Goal: Transaction & Acquisition: Purchase product/service

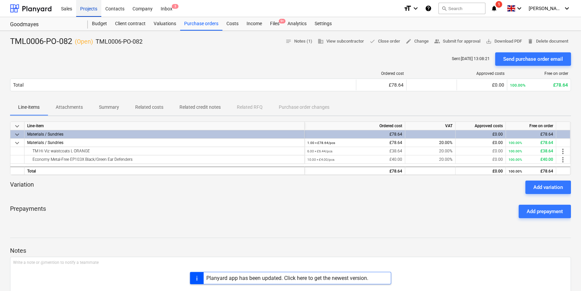
click at [85, 10] on div "Projects" at bounding box center [88, 8] width 25 height 17
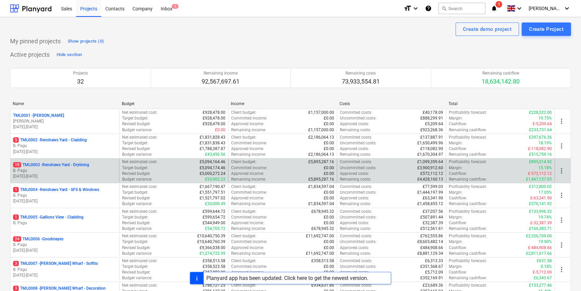
click at [88, 166] on p "19 TML0003 - Renshaws Yard - Drylining" at bounding box center [51, 165] width 76 height 6
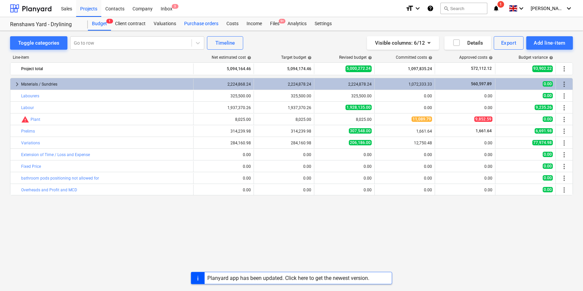
click at [196, 23] on div "Purchase orders" at bounding box center [201, 23] width 42 height 13
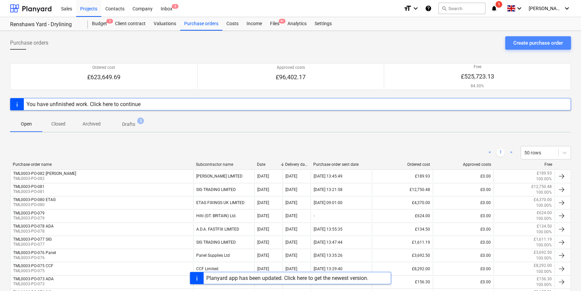
click at [532, 42] on div "Create purchase order" at bounding box center [538, 43] width 50 height 9
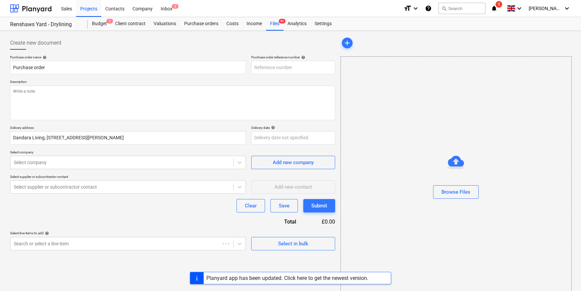
type textarea "x"
type input "TML0003-PO-083"
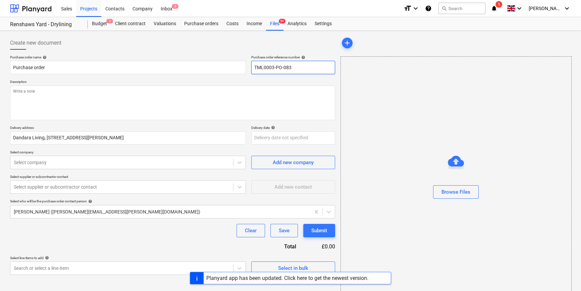
drag, startPoint x: 293, startPoint y: 68, endPoint x: 254, endPoint y: 69, distance: 38.3
click at [254, 69] on input "TML0003-PO-083" at bounding box center [293, 67] width 84 height 13
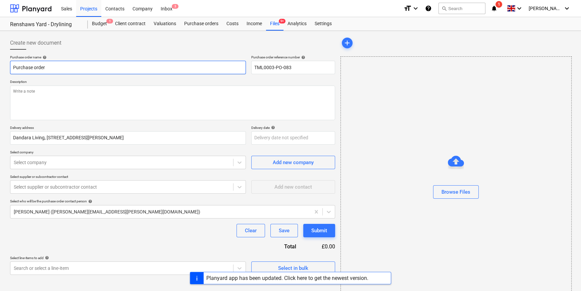
drag, startPoint x: 49, startPoint y: 67, endPoint x: 51, endPoint y: 74, distance: 6.8
click at [46, 69] on input "Purchase order" at bounding box center [128, 67] width 236 height 13
click at [51, 74] on input "Purchase order" at bounding box center [128, 67] width 236 height 13
drag, startPoint x: 50, startPoint y: 66, endPoint x: -3, endPoint y: 72, distance: 53.0
click at [0, 72] on html "Sales Projects Contacts Company Inbox 3 format_size keyboard_arrow_down help se…" at bounding box center [290, 145] width 581 height 291
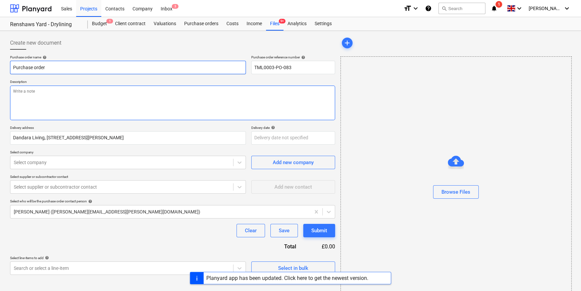
type textarea "x"
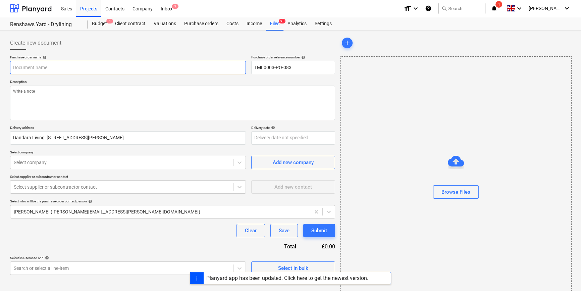
paste input "TML0003-PO-083"
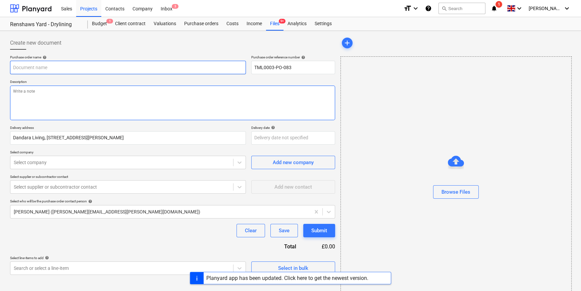
type textarea "x"
type input "TML0003-PO-083"
type textarea "x"
type input "TML0003-PO-083"
type textarea "x"
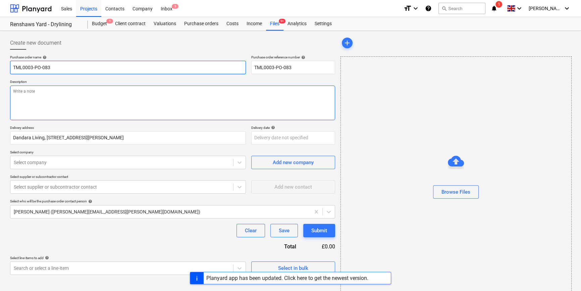
type input "TML0003-PO-083 A"
type textarea "x"
type input "TML0003-PO-083 AD"
type textarea "x"
type input "TML0003-PO-083 ADA"
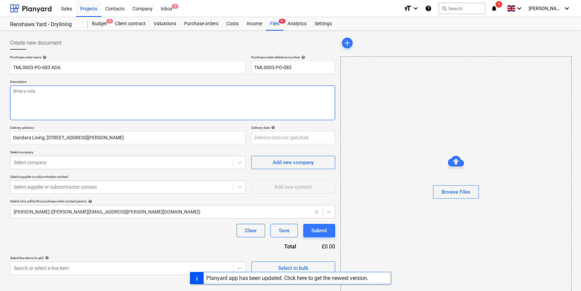
click at [34, 105] on textarea at bounding box center [172, 103] width 325 height 35
type textarea "x"
type textarea "S"
type textarea "x"
type textarea "Si"
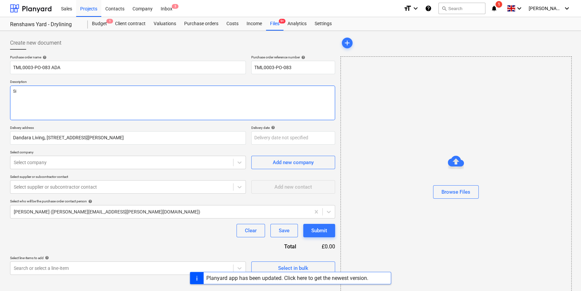
type textarea "x"
type textarea "Sit"
type textarea "x"
type textarea "Site"
type textarea "x"
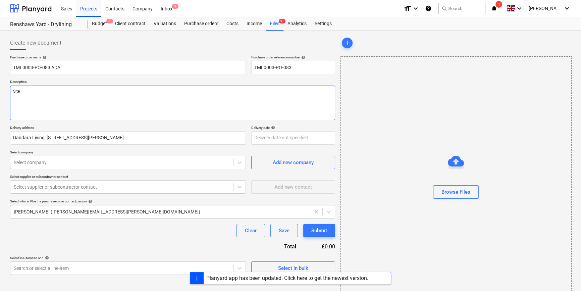
type textarea "Site"
type textarea "x"
type textarea "Site c"
type textarea "x"
type textarea "Site co"
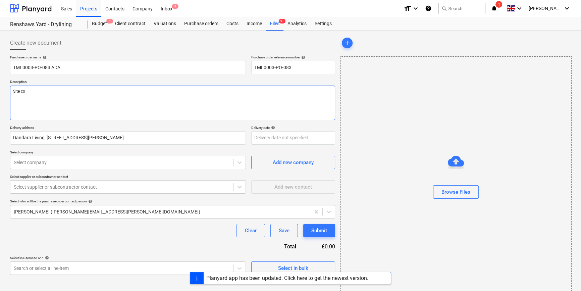
type textarea "x"
type textarea "Site con"
type textarea "x"
type textarea "Site cont"
type textarea "x"
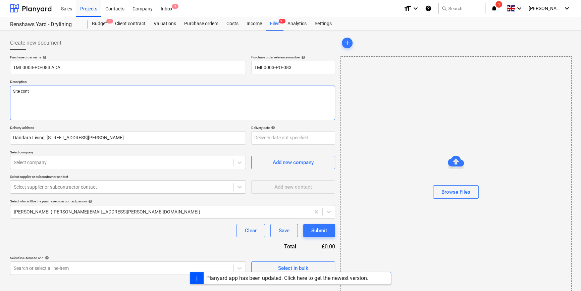
type textarea "Site conta"
type textarea "x"
type textarea "Site contac"
type textarea "x"
type textarea "Site contact"
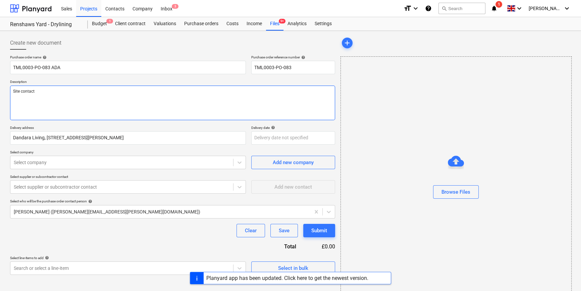
type textarea "x"
type textarea "Site contact"
type textarea "x"
type textarea "Site contact P"
type textarea "x"
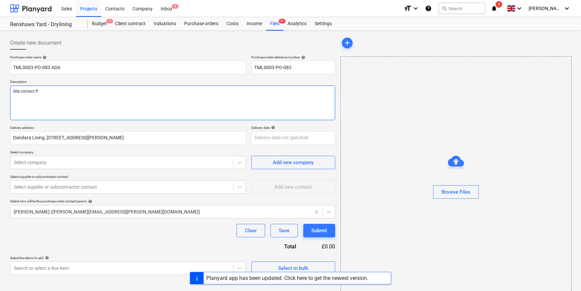
type textarea "Site contact Pe"
type textarea "x"
type textarea "Site contact Ped"
type textarea "x"
type textarea "Site contact Pedz"
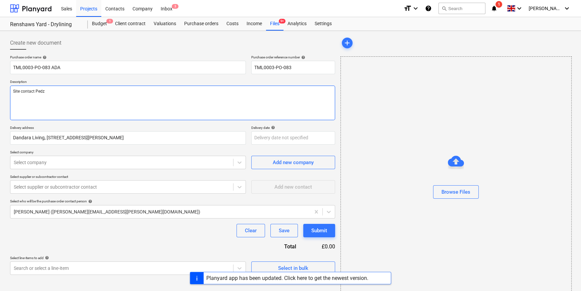
type textarea "x"
type textarea "Site contact Pedzi"
type textarea "x"
type textarea "Site contact Pedzi"
type textarea "x"
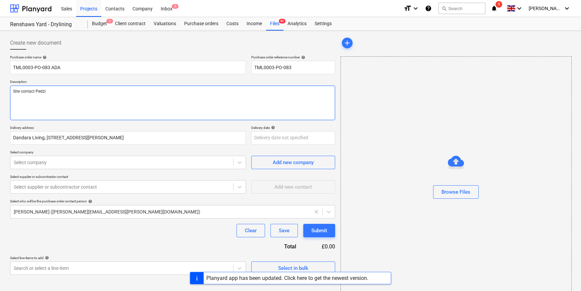
type textarea "Site contact Pedzi 0"
type textarea "x"
type textarea "Site contact Pedzi 07"
type textarea "x"
type textarea "Site contact Pedzi 075"
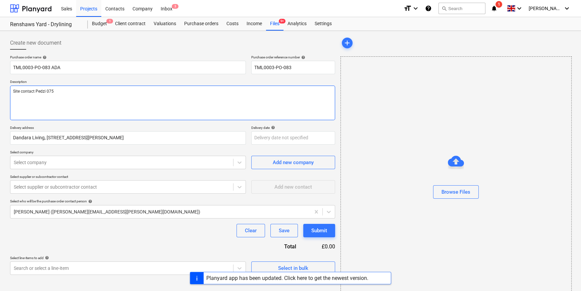
type textarea "x"
type textarea "Site contact Pedzi 0754"
type textarea "x"
type textarea "Site contact Pedzi 07547"
type textarea "x"
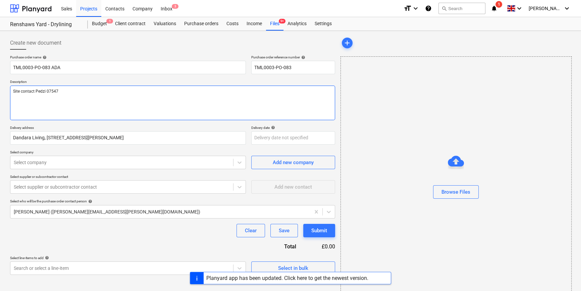
type textarea "Site contact Pedzi 07547"
type textarea "x"
type textarea "Site contact Pedzi 07547 6"
type textarea "x"
type textarea "Site contact Pedzi 07547 69"
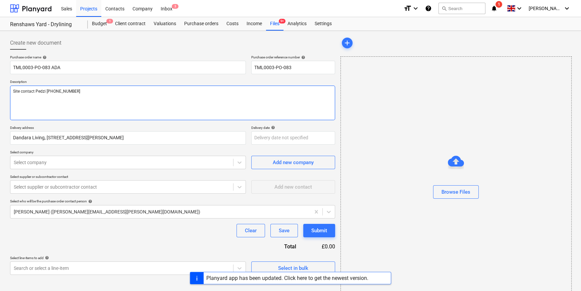
type textarea "x"
type textarea "Site contact Pedzi 07547 691"
type textarea "x"
type textarea "Site contact Pedzi 07547 6917"
type textarea "x"
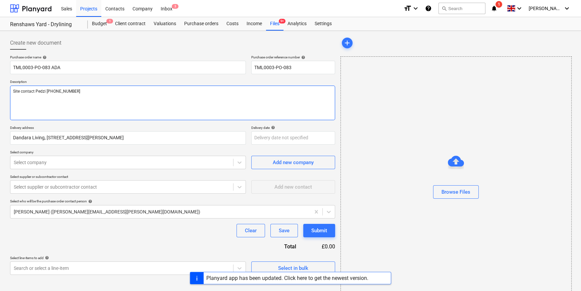
type textarea "Site contact Pedzi 07547 69171"
type textarea "x"
type textarea "Site contact Pedzi 07547 691710"
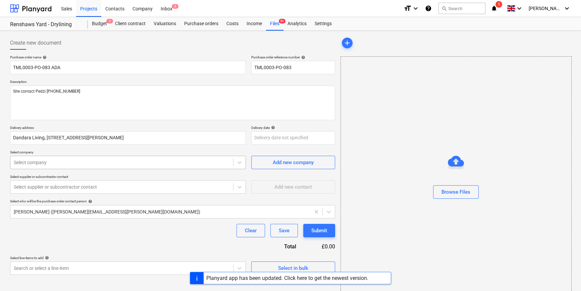
click at [52, 161] on div at bounding box center [122, 162] width 216 height 7
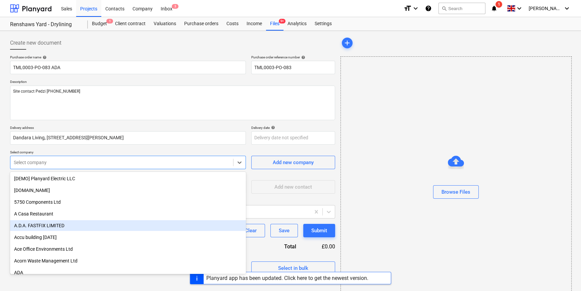
click at [35, 226] on div "A.D.A. FASTFIX LIMITED" at bounding box center [128, 225] width 236 height 11
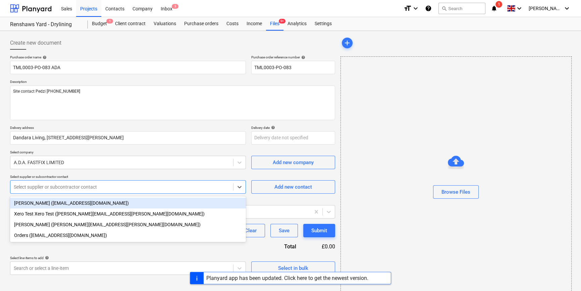
click at [83, 189] on div at bounding box center [122, 187] width 216 height 7
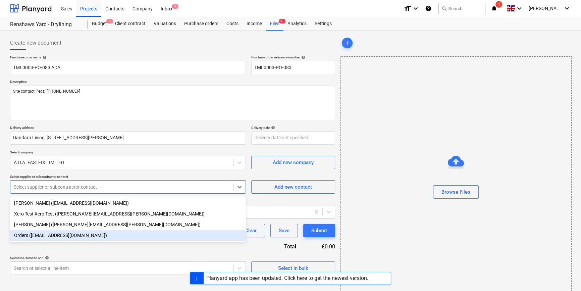
click at [54, 236] on div "Orders ([EMAIL_ADDRESS][DOMAIN_NAME])" at bounding box center [128, 235] width 236 height 11
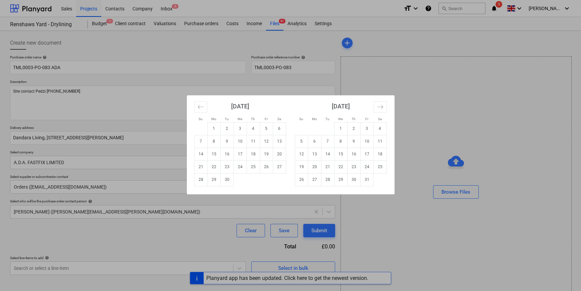
click at [267, 138] on body "Sales Projects Contacts Company Inbox 3 format_size keyboard_arrow_down help se…" at bounding box center [290, 145] width 581 height 291
click at [215, 139] on td "8" at bounding box center [213, 141] width 13 height 13
type textarea "x"
type input "[DATE]"
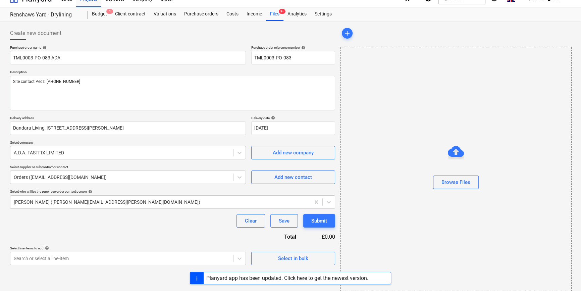
scroll to position [14, 0]
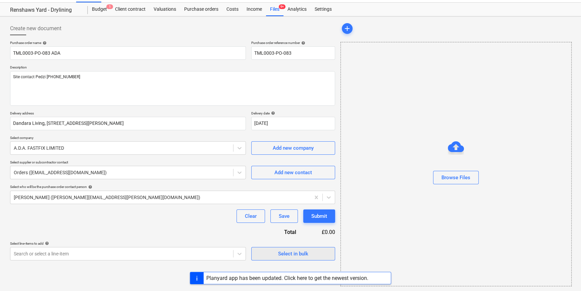
click at [263, 255] on span "Select in bulk" at bounding box center [293, 253] width 67 height 9
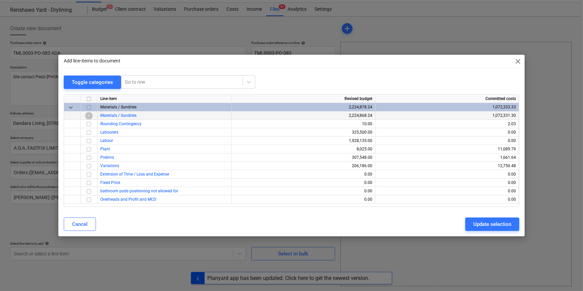
click at [89, 117] on input "checkbox" at bounding box center [89, 116] width 8 height 8
click at [472, 224] on button "Update selection" at bounding box center [492, 223] width 54 height 13
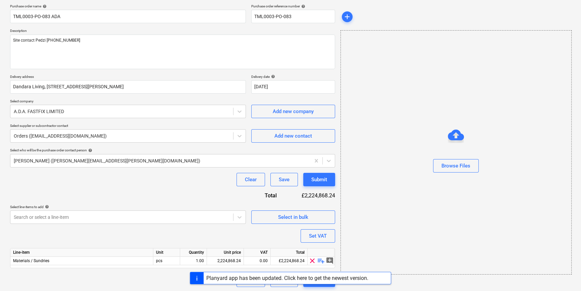
scroll to position [52, 0]
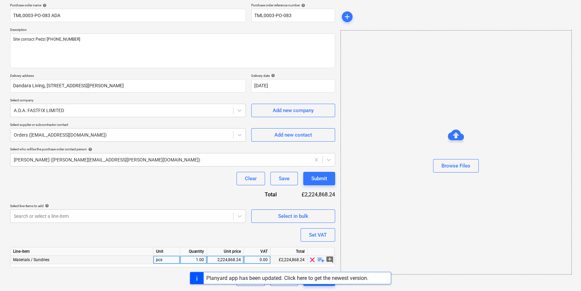
click at [320, 258] on span "playlist_add" at bounding box center [321, 260] width 8 height 8
type textarea "x"
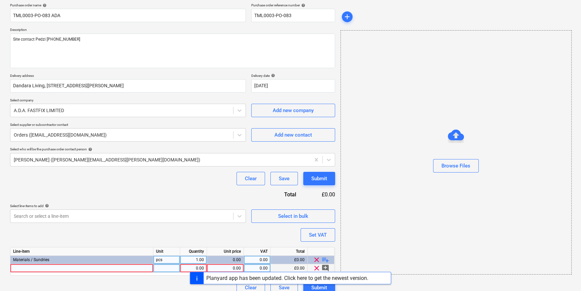
click at [15, 268] on div at bounding box center [81, 268] width 143 height 8
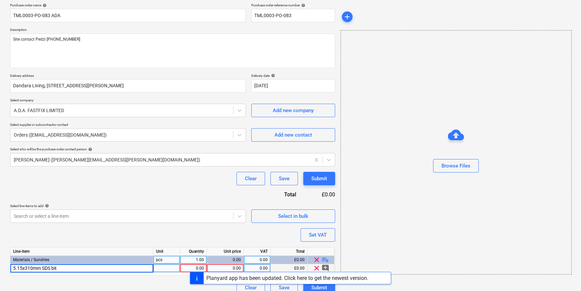
type input "5.15x310mm SDS bits"
type textarea "x"
type input "40"
type textarea "x"
type input "3.3"
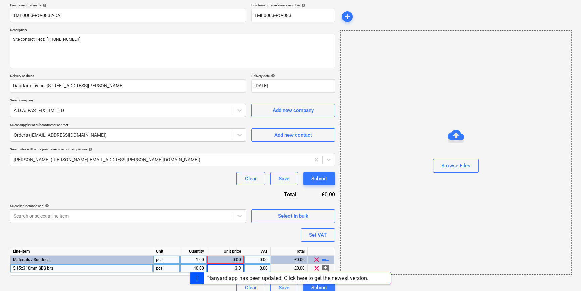
type textarea "x"
type input "20"
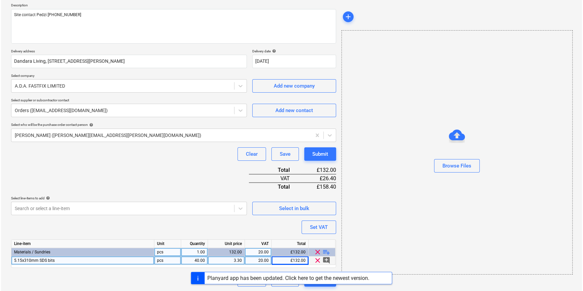
scroll to position [77, 0]
click at [324, 154] on div "Submit" at bounding box center [319, 153] width 16 height 9
type textarea "x"
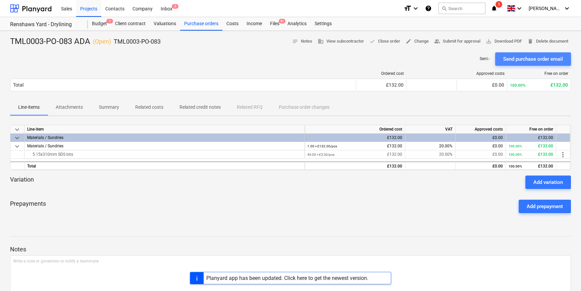
click at [520, 61] on div "Send purchase order email" at bounding box center [533, 59] width 60 height 9
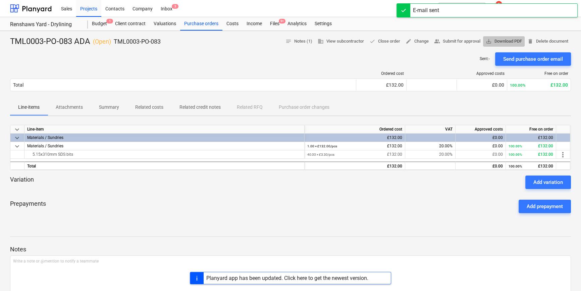
click at [511, 42] on span "save_alt Download PDF" at bounding box center [504, 42] width 36 height 8
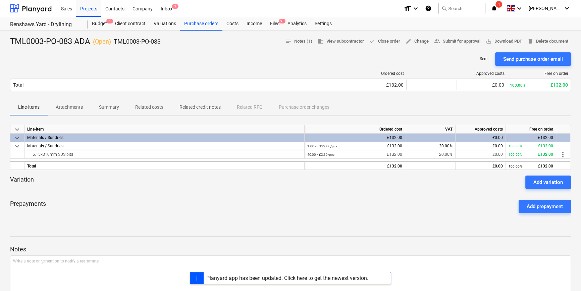
click at [296, 278] on div "Planyard app has been updated. Click here to get the newest version." at bounding box center [287, 278] width 162 height 6
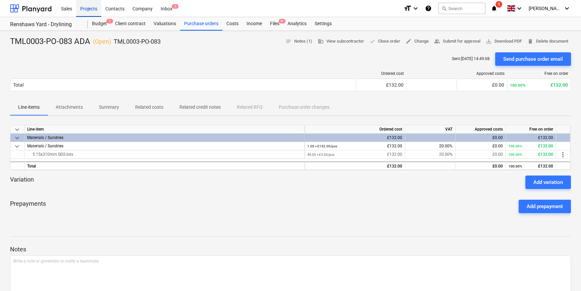
click at [83, 9] on div "Projects" at bounding box center [88, 8] width 25 height 17
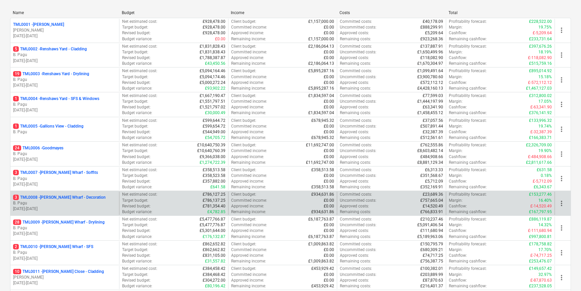
scroll to position [91, 0]
click at [93, 202] on p "B. Pagu" at bounding box center [64, 203] width 103 height 6
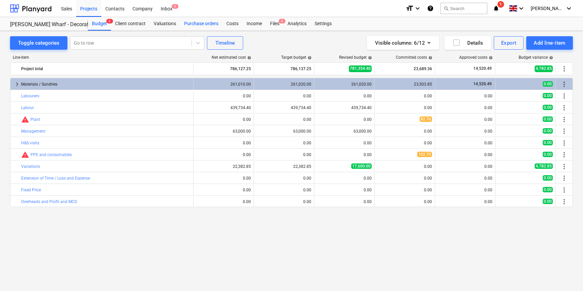
click at [196, 23] on div "Purchase orders" at bounding box center [201, 23] width 42 height 13
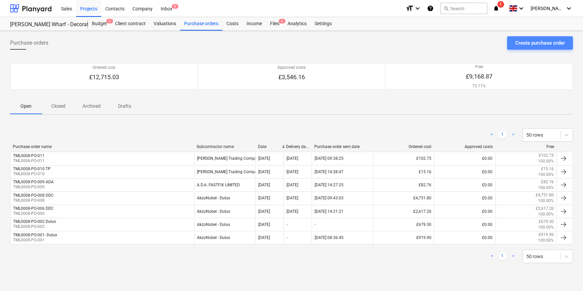
click at [542, 44] on div "Create purchase order" at bounding box center [540, 43] width 50 height 9
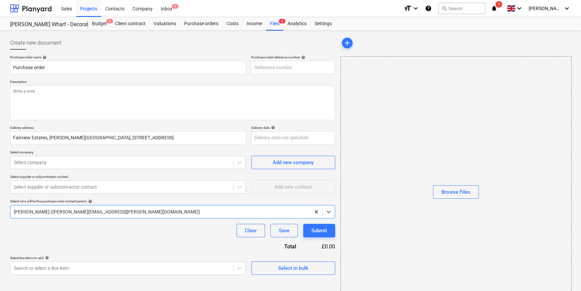
type textarea "x"
type input "TML0008-PO-012"
drag, startPoint x: 293, startPoint y: 66, endPoint x: 250, endPoint y: 67, distance: 43.0
click at [250, 67] on div "Purchase order name help Purchase order Purchase order reference number help TM…" at bounding box center [172, 64] width 325 height 19
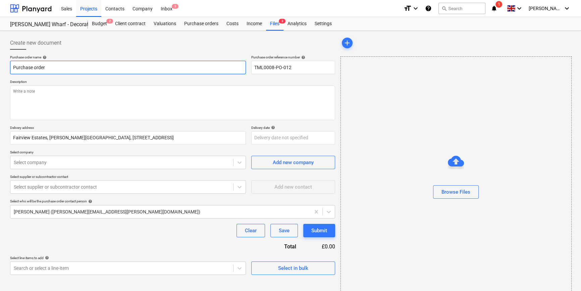
drag, startPoint x: 46, startPoint y: 67, endPoint x: 10, endPoint y: 68, distance: 36.3
click at [10, 68] on input "Purchase order" at bounding box center [128, 67] width 236 height 13
type textarea "x"
paste input "TML0008-PO-012"
type textarea "x"
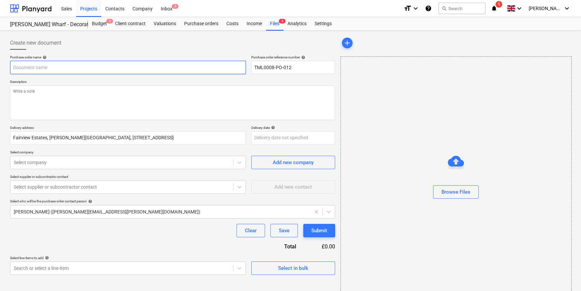
type input "TML0008-PO-012"
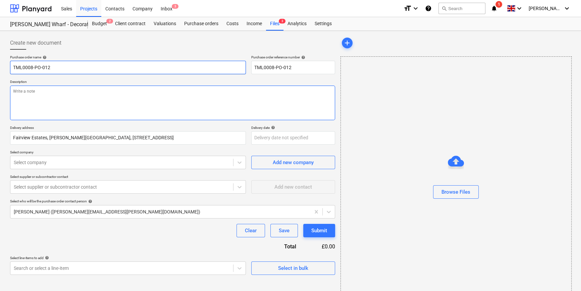
type textarea "x"
type input "TML0008-PO-012"
type textarea "x"
type input "TML0008-PO-012 D"
type textarea "x"
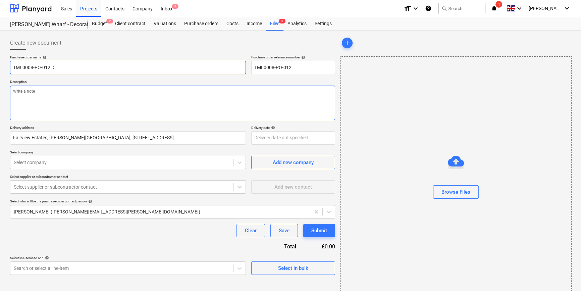
type input "TML0008-PO-012 DD"
type textarea "x"
type input "TML0008-PO-012 DDC"
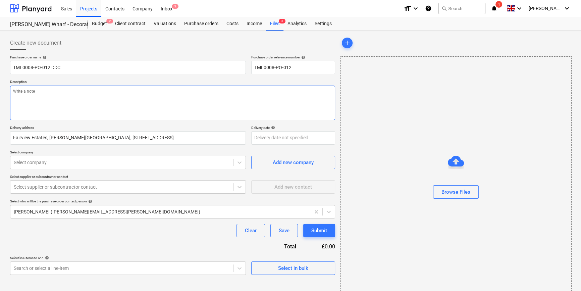
click at [25, 103] on textarea at bounding box center [172, 103] width 325 height 35
type textarea "x"
type textarea "S"
type textarea "x"
type textarea "Si"
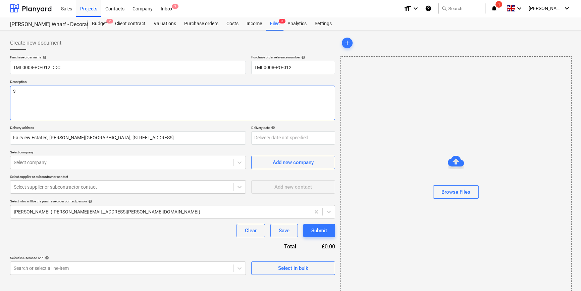
type textarea "x"
type textarea "Sit"
type textarea "x"
type textarea "Site"
type textarea "x"
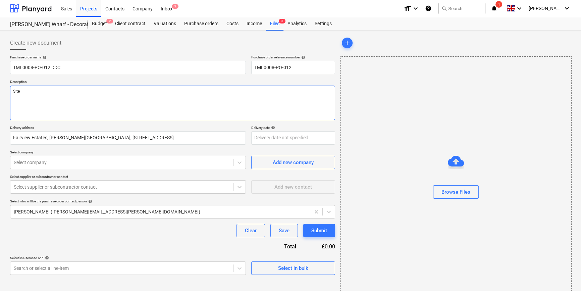
type textarea "Site"
type textarea "x"
type textarea "Site c"
type textarea "x"
type textarea "Site co"
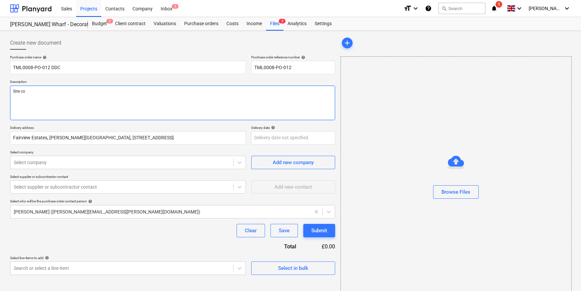
type textarea "x"
type textarea "Site con"
type textarea "x"
type textarea "Site cont"
type textarea "x"
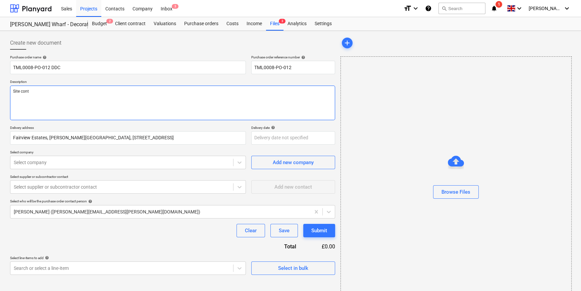
type textarea "Site conta"
type textarea "x"
type textarea "Site contac"
type textarea "x"
type textarea "Site contact"
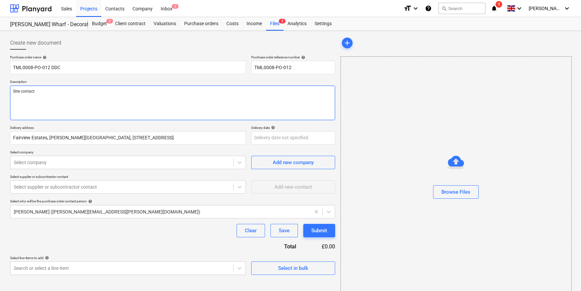
type textarea "x"
type textarea "Site contact"
type textarea "x"
type textarea "Site contact A"
type textarea "x"
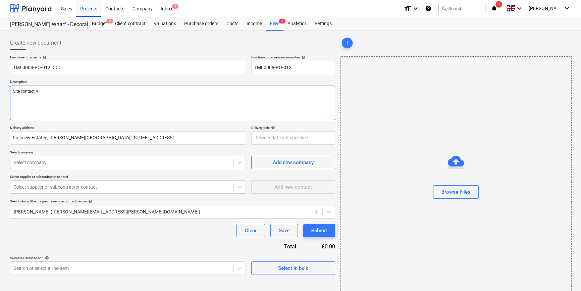
type textarea "Site contact An"
type textarea "x"
type textarea "Site contact And"
type textarea "x"
type textarea "Site contact Andr"
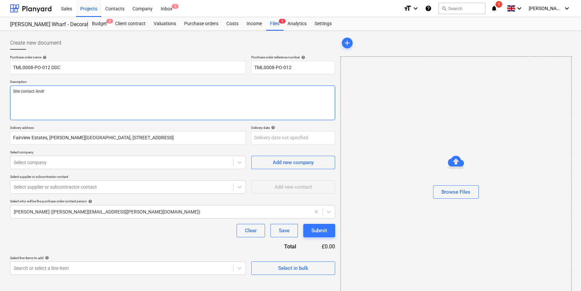
type textarea "x"
type textarea "Site contact [PERSON_NAME]"
type textarea "x"
type textarea "Site contact [PERSON_NAME]"
type textarea "x"
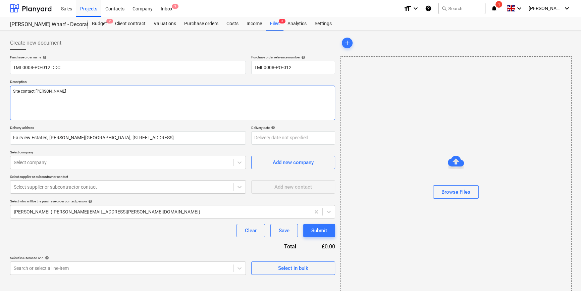
type textarea "Site contact [PERSON_NAME]"
paste textarea "07502288908"
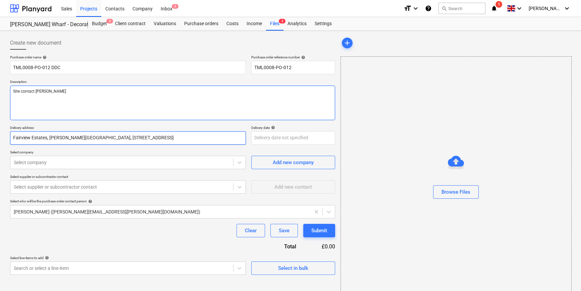
type textarea "x"
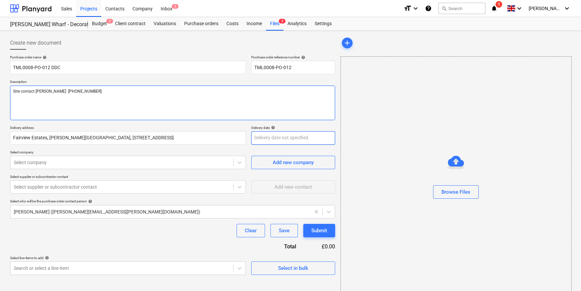
type textarea "Site contact [PERSON_NAME] [PHONE_NUMBER]"
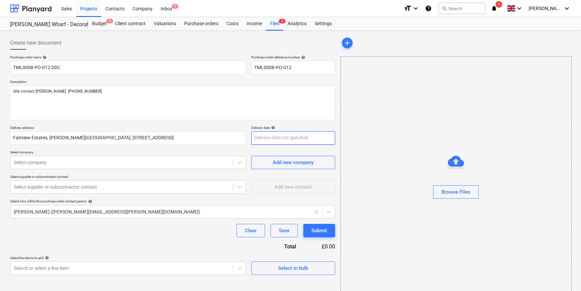
click at [258, 140] on body "Sales Projects Contacts Company Inbox 3 format_size keyboard_arrow_down help se…" at bounding box center [290, 145] width 581 height 291
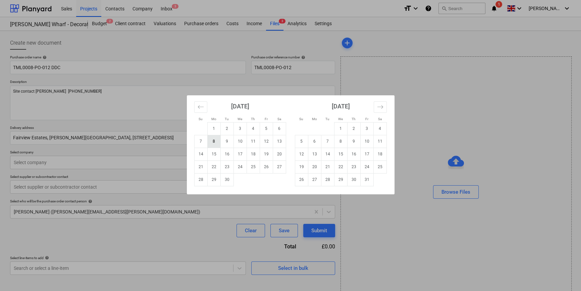
click at [212, 141] on td "8" at bounding box center [213, 141] width 13 height 13
type textarea "x"
type input "[DATE]"
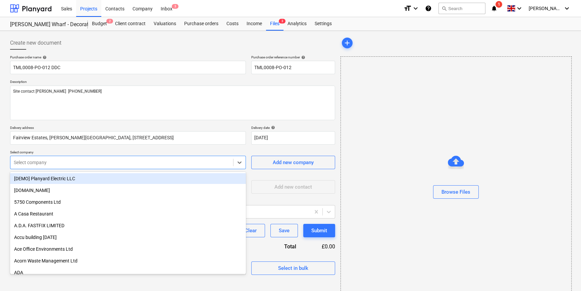
click at [113, 163] on div at bounding box center [122, 162] width 216 height 7
type input "ak"
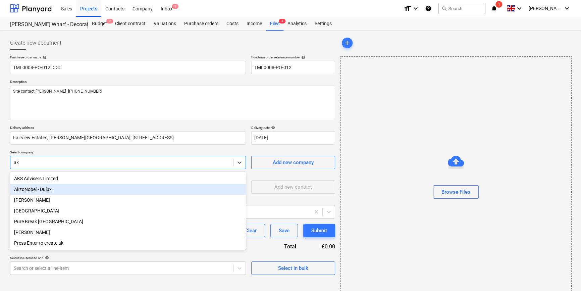
click at [45, 188] on div "AkzoNobel - Dulux" at bounding box center [128, 189] width 236 height 11
type textarea "x"
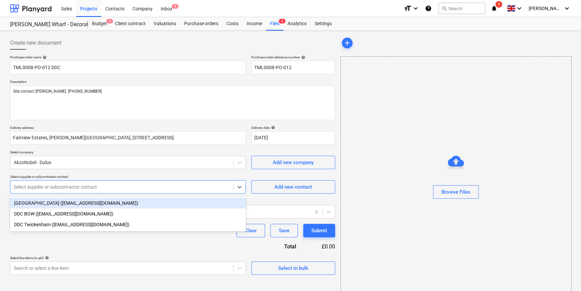
click at [45, 188] on div at bounding box center [122, 187] width 216 height 7
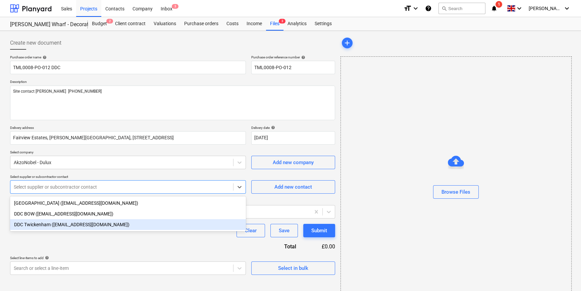
click at [39, 227] on div "DDC Twickenham ([EMAIL_ADDRESS][DOMAIN_NAME])" at bounding box center [128, 224] width 236 height 11
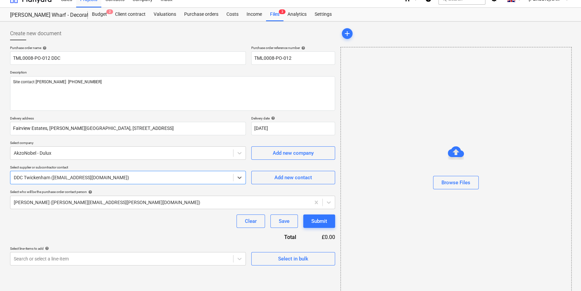
scroll to position [14, 0]
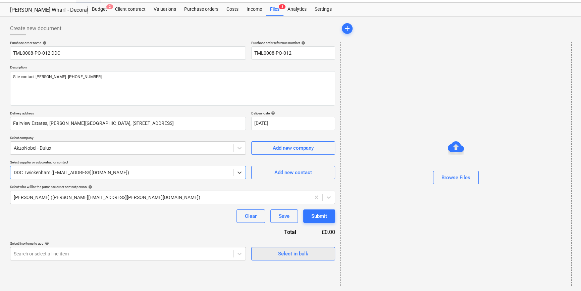
click at [294, 252] on div "Select in bulk" at bounding box center [293, 253] width 30 height 9
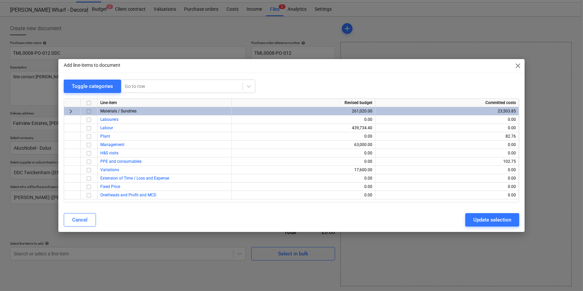
click at [90, 111] on input "checkbox" at bounding box center [89, 111] width 8 height 8
click at [484, 218] on div "Update selection" at bounding box center [493, 219] width 38 height 9
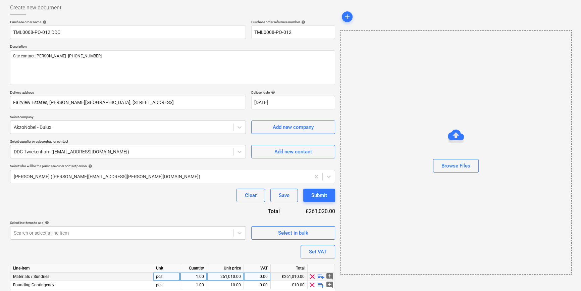
scroll to position [60, 0]
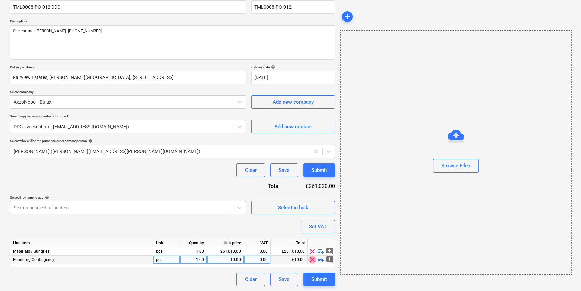
click at [312, 260] on span "clear" at bounding box center [312, 260] width 8 height 8
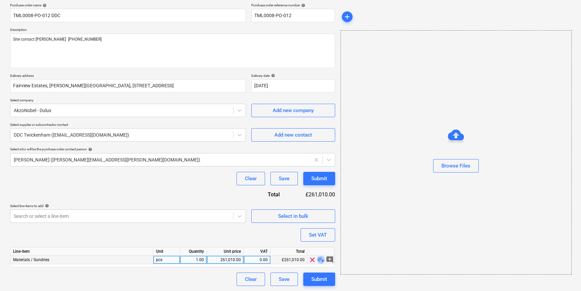
click at [318, 260] on span "playlist_add" at bounding box center [321, 260] width 8 height 8
type textarea "x"
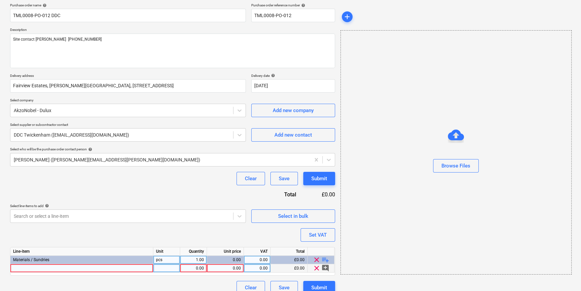
click at [27, 268] on div at bounding box center [81, 268] width 143 height 8
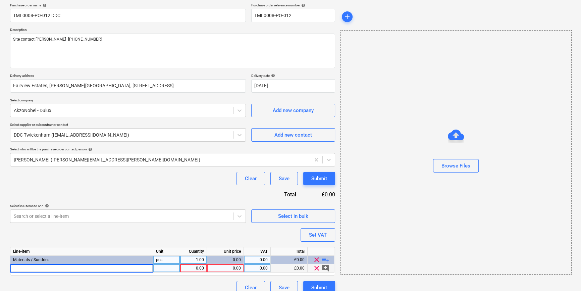
type input "Dulux Trade Timeless FastMatt Emulsion 10L"
type textarea "x"
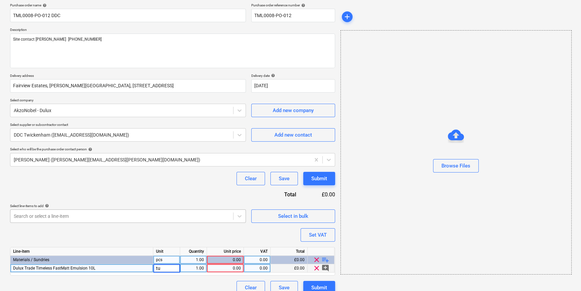
type input "tub"
type textarea "x"
type input "57.05"
type textarea "x"
type input "20"
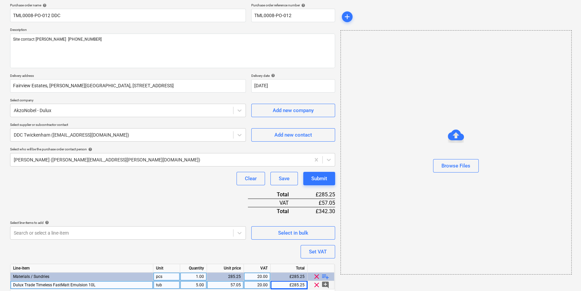
scroll to position [77, 0]
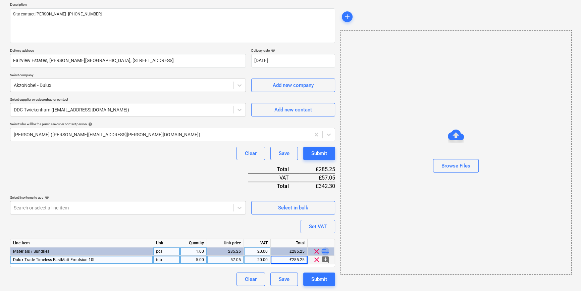
click at [325, 250] on span "playlist_add" at bounding box center [325, 251] width 8 height 8
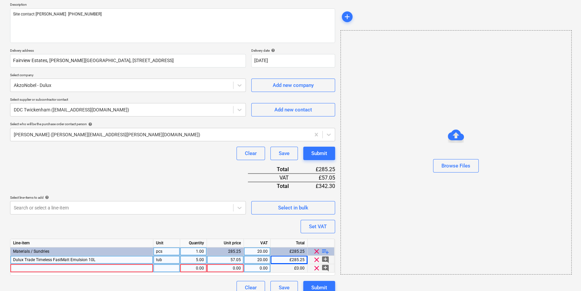
click at [35, 269] on div at bounding box center [81, 268] width 143 height 8
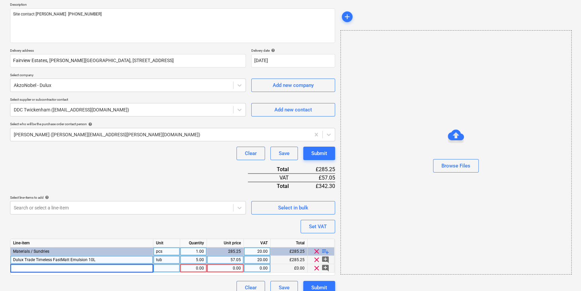
type textarea "x"
type input "Dulux Trade Satinwood White Waterbased 5L"
type textarea "x"
type input "tub"
type textarea "x"
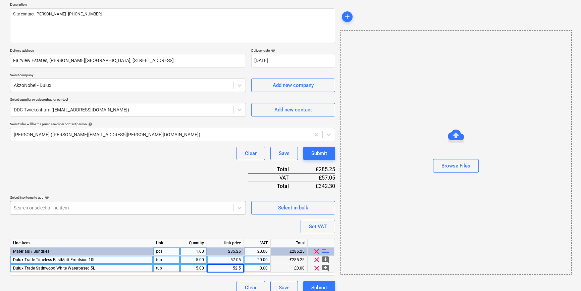
type input "52.55"
type textarea "x"
type input "20"
click at [325, 249] on span "playlist_add" at bounding box center [325, 251] width 8 height 8
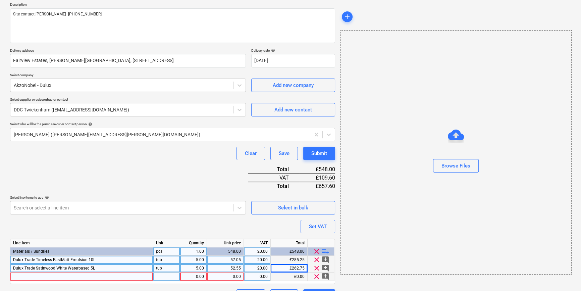
click at [29, 276] on div at bounding box center [81, 277] width 143 height 8
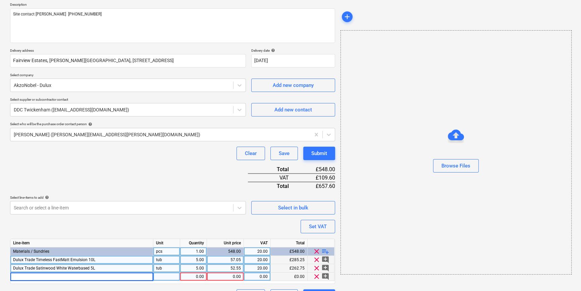
type textarea "x"
type input "Dulux Trade QD undercoat 5L waterbased"
type textarea "x"
type input "tub"
type textarea "x"
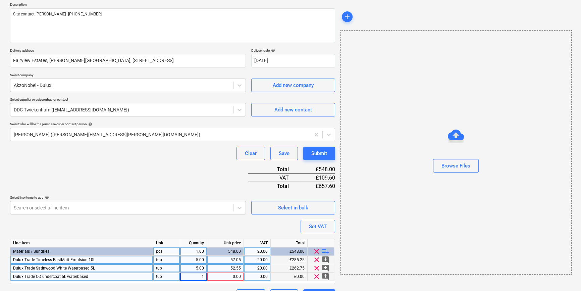
type input "10"
type textarea "x"
type input "39.44"
type textarea "x"
type input "20"
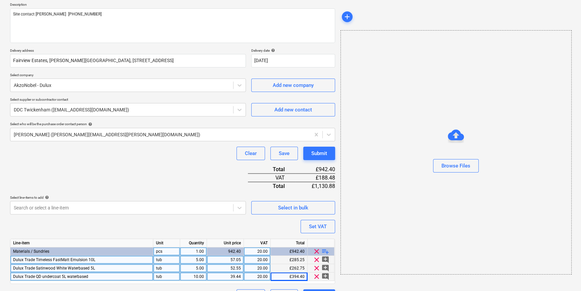
click at [326, 251] on span "playlist_add" at bounding box center [325, 251] width 8 height 8
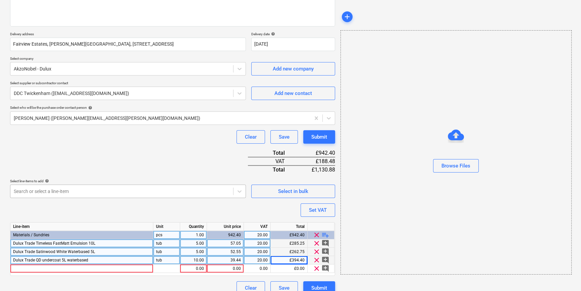
scroll to position [102, 0]
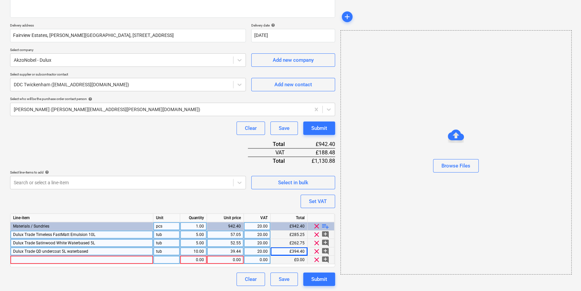
click at [31, 259] on div at bounding box center [81, 260] width 143 height 8
type textarea "x"
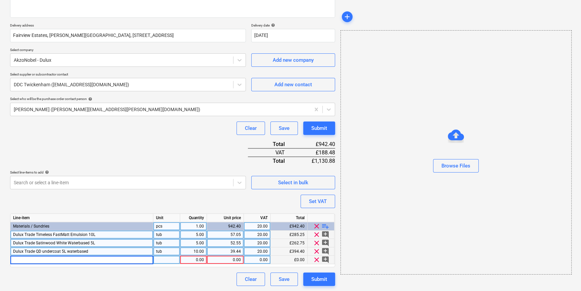
type input "Dulux Trade Satinwood White Oil based 5L"
type textarea "x"
type input "tub"
type textarea "x"
type input "50"
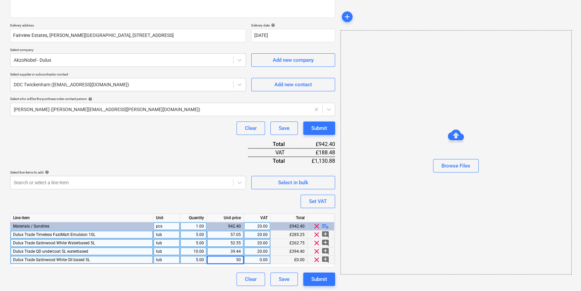
type textarea "x"
type input "20"
click at [326, 226] on span "playlist_add" at bounding box center [325, 226] width 8 height 8
type textarea "x"
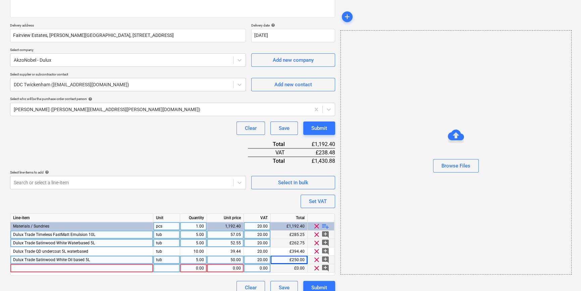
click at [22, 269] on div at bounding box center [81, 268] width 143 height 8
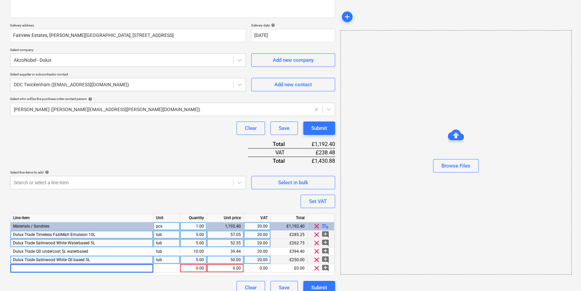
type input "Dulux Trade Vinyl matt Natural slate 10L"
type textarea "x"
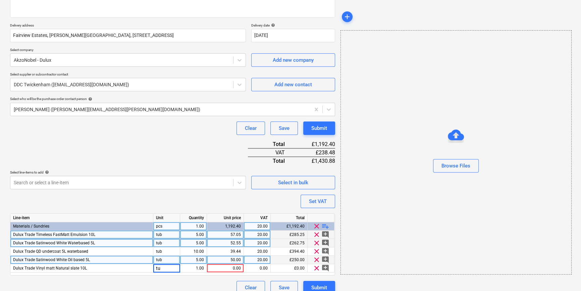
type input "tub"
type textarea "x"
type input "59.9"
type textarea "x"
type input "20"
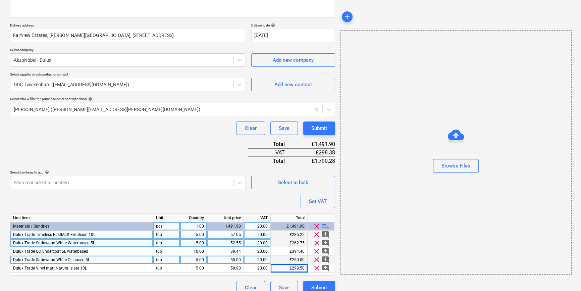
type textarea "x"
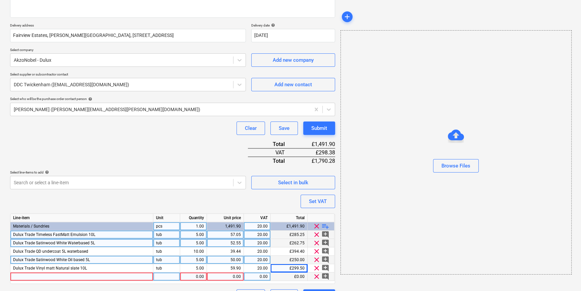
click at [16, 275] on div at bounding box center [81, 277] width 143 height 8
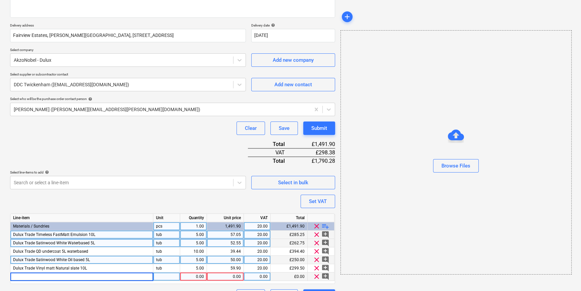
type input "Dulux Trade Fastmatt Grey Steel 3 10L"
type textarea "x"
type input "tub"
type textarea "x"
type input "26.85"
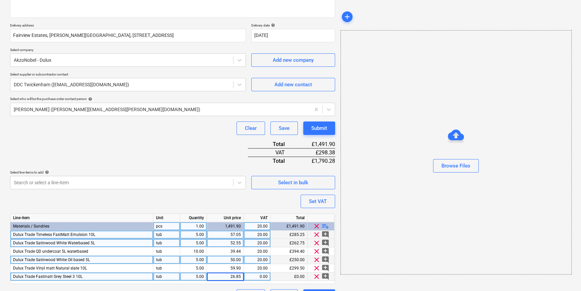
type textarea "x"
type input "20"
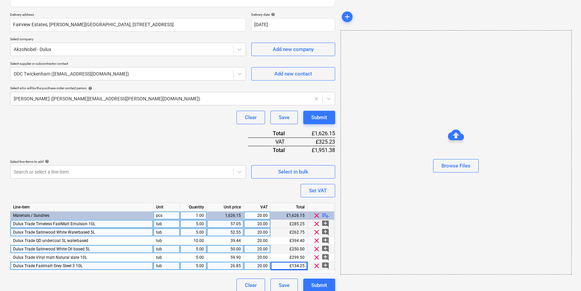
scroll to position [119, 0]
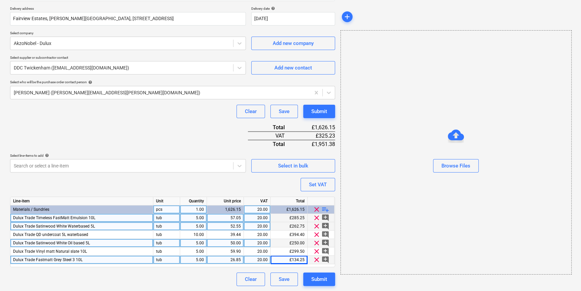
click at [324, 208] on span "playlist_add" at bounding box center [325, 209] width 8 height 8
type textarea "x"
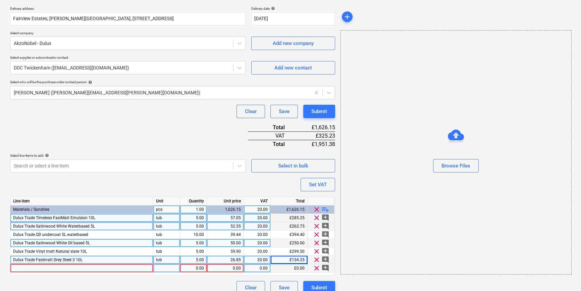
click at [26, 268] on div at bounding box center [81, 268] width 143 height 8
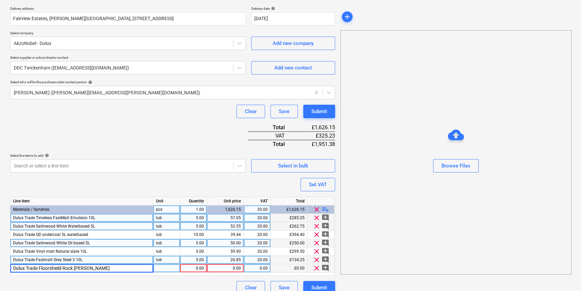
type input "Dulux Trade Floorshield Rock Salt"
type textarea "x"
type input "tub"
type textarea "x"
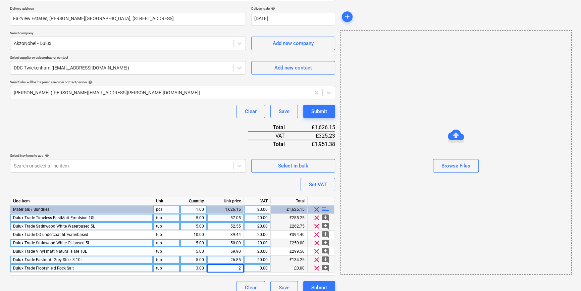
type input "20"
type textarea "x"
type input "20"
click at [327, 208] on span "playlist_add" at bounding box center [325, 209] width 8 height 8
type textarea "x"
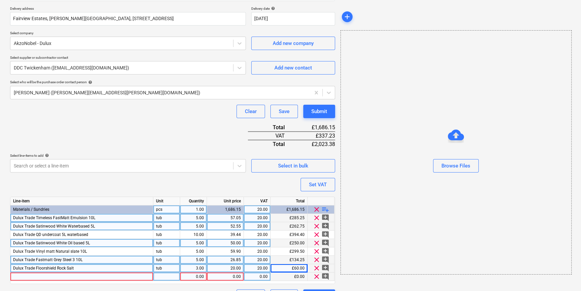
click at [19, 277] on div at bounding box center [81, 277] width 143 height 8
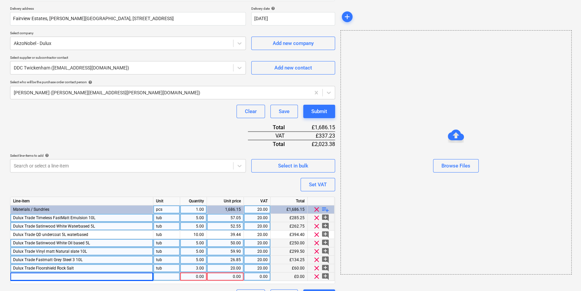
drag, startPoint x: 89, startPoint y: 250, endPoint x: 38, endPoint y: 251, distance: 51.3
click at [38, 251] on div "Dulux Trade Vinyl matt Natural slate 10L" at bounding box center [81, 251] width 143 height 8
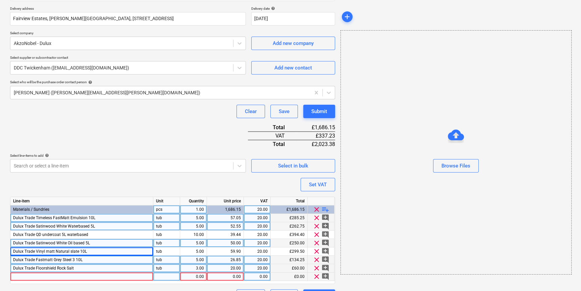
click at [22, 274] on div at bounding box center [81, 277] width 143 height 8
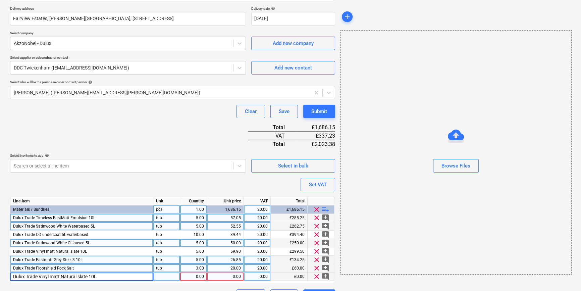
click at [89, 275] on input "Dulux Trade Vinyl matt Natural slate 10L" at bounding box center [81, 277] width 143 height 8
type input "Dulux Trade Vinyl matt Natural slate waterbased 5L"
type textarea "x"
type input "tub"
type textarea "x"
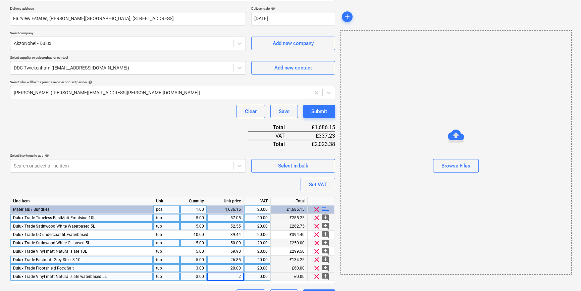
type input "20"
type textarea "x"
type input "20"
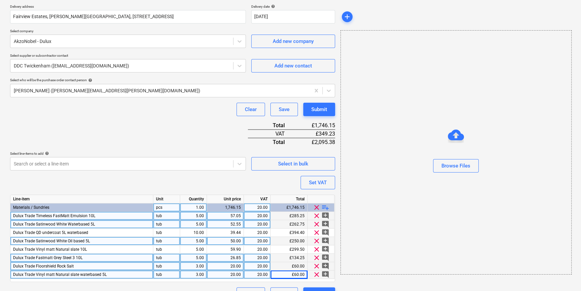
scroll to position [136, 0]
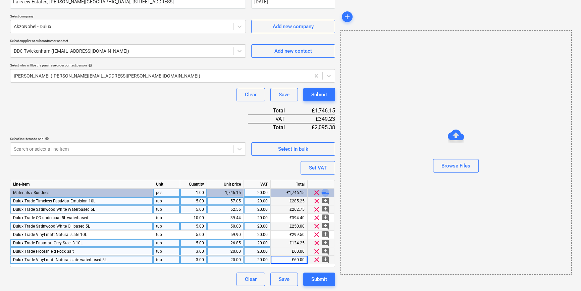
click at [325, 191] on span "playlist_add" at bounding box center [325, 193] width 8 height 8
type textarea "x"
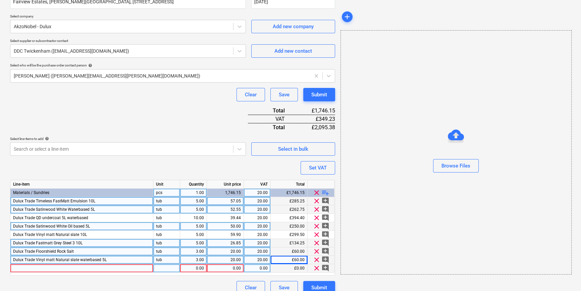
click at [20, 267] on div at bounding box center [81, 268] width 143 height 8
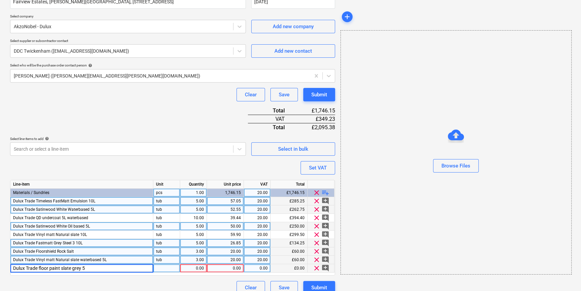
type input "Dulux Trade floor paint slate grey 5L"
type textarea "x"
type input "tub"
type textarea "x"
type input "10"
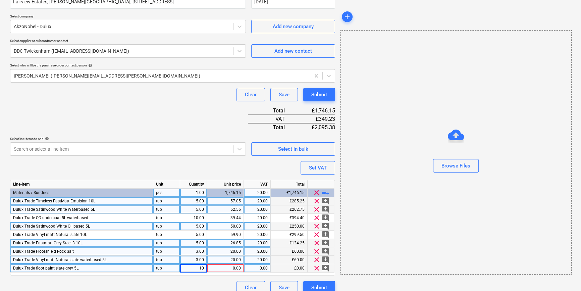
type textarea "x"
type input "20"
type textarea "x"
type input "20"
click at [324, 192] on span "playlist_add" at bounding box center [325, 193] width 8 height 8
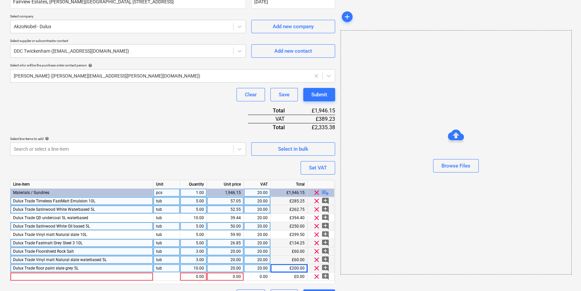
type textarea "x"
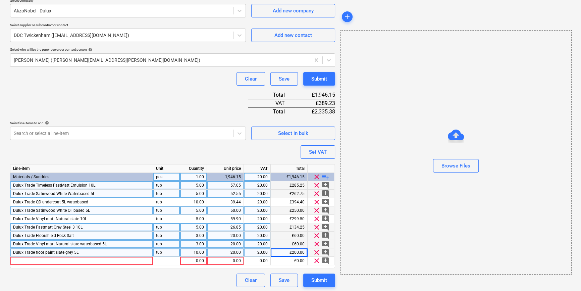
scroll to position [153, 0]
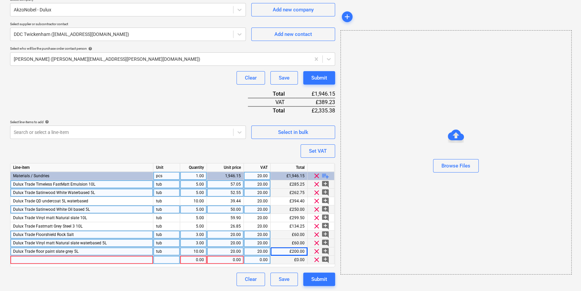
click at [32, 258] on div at bounding box center [81, 260] width 143 height 8
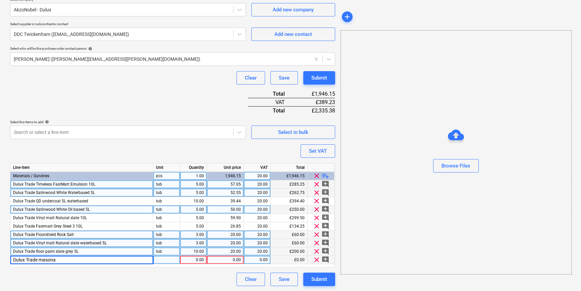
type input "Dulux Trade masonar"
type textarea "x"
click at [52, 260] on div "Dulux Trade masonar" at bounding box center [81, 260] width 143 height 8
click at [52, 260] on input "Dulux Trade masonar" at bounding box center [81, 260] width 143 height 8
type input "Dulux Trade masonry paint slate grey 10L"
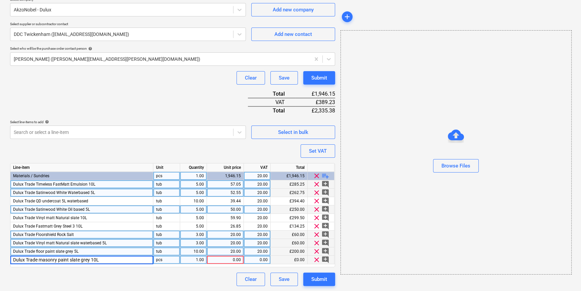
type textarea "x"
type input "tub"
type textarea "x"
type input "20"
type textarea "x"
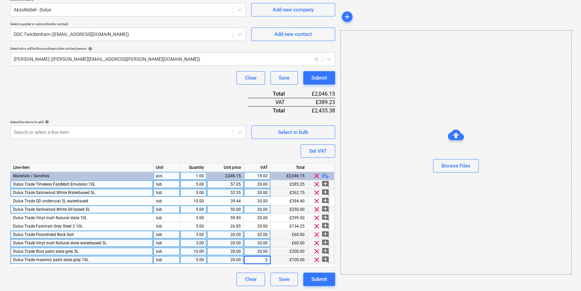
type input "20"
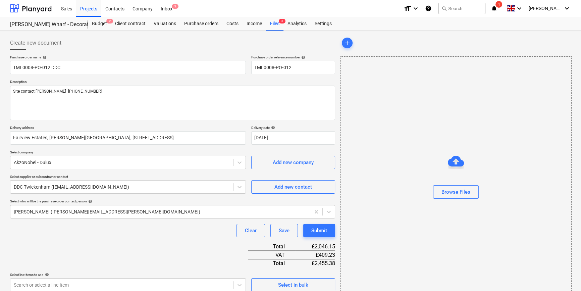
scroll to position [0, 0]
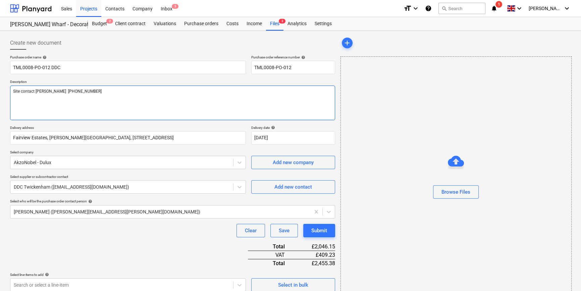
click at [12, 91] on textarea "Site contact [PERSON_NAME] [PHONE_NUMBER]" at bounding box center [172, 103] width 325 height 35
type textarea "x"
type textarea "Site contact [PERSON_NAME] [PHONE_NUMBER]"
type textarea "x"
type textarea "Site contact [PERSON_NAME] [PHONE_NUMBER]"
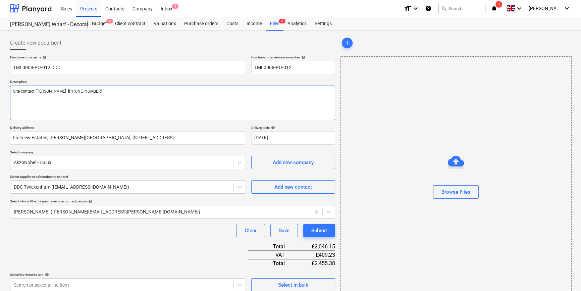
type textarea "x"
type textarea "P Site contact [PERSON_NAME] [PHONE_NUMBER]"
type textarea "x"
type textarea "Pl Site contact [PERSON_NAME] [PHONE_NUMBER]"
type textarea "x"
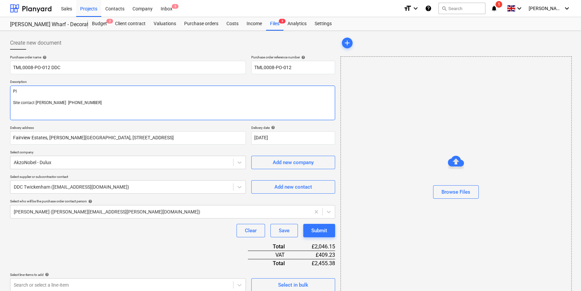
type textarea "Ple Site contact [PERSON_NAME] [PHONE_NUMBER]"
type textarea "x"
type textarea "Plea Site contact [PERSON_NAME] [PHONE_NUMBER]"
type textarea "x"
type textarea "Pleas Site contact [PERSON_NAME] [PHONE_NUMBER]"
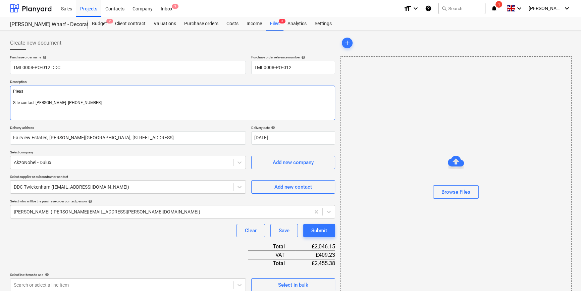
type textarea "x"
type textarea "Please Site contact [PERSON_NAME] [PHONE_NUMBER]"
type textarea "x"
type textarea "Please Site contact [PERSON_NAME] [PHONE_NUMBER]"
type textarea "x"
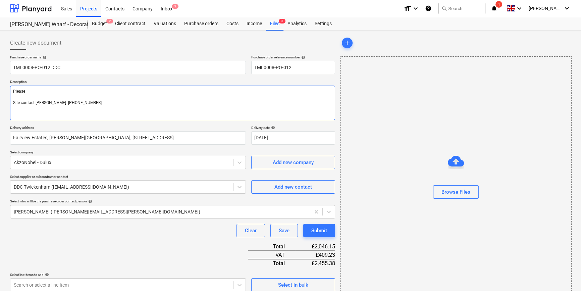
type textarea "Please n Site contact [PERSON_NAME] [PHONE_NUMBER]"
type textarea "x"
type textarea "Please no Site contact [PERSON_NAME] [PHONE_NUMBER]"
type textarea "x"
type textarea "Please not Site contact [PERSON_NAME] [PHONE_NUMBER]"
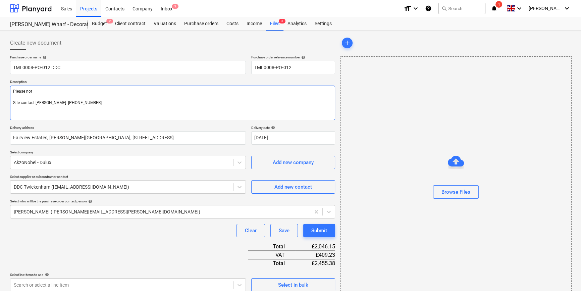
type textarea "x"
type textarea "Please note Site contact [PERSON_NAME] [PHONE_NUMBER]"
type textarea "x"
type textarea "Please note, Site contact [PERSON_NAME] [PHONE_NUMBER]"
type textarea "x"
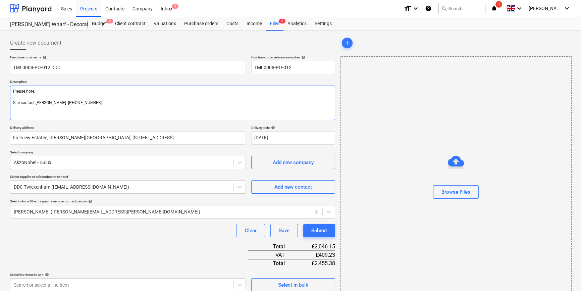
type textarea "Please note, Site contact [PERSON_NAME] [PHONE_NUMBER]"
type textarea "x"
type textarea "Please note, t Site contact [PERSON_NAME] [PHONE_NUMBER]"
type textarea "x"
type textarea "Please note, th Site contact [PERSON_NAME] [PHONE_NUMBER]"
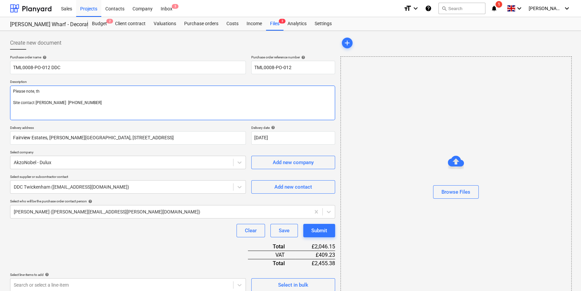
type textarea "x"
type textarea "Please note, the Site contact [PERSON_NAME] [PHONE_NUMBER]"
type textarea "x"
type textarea "Please note, the Site contact [PERSON_NAME] [PHONE_NUMBER]"
type textarea "x"
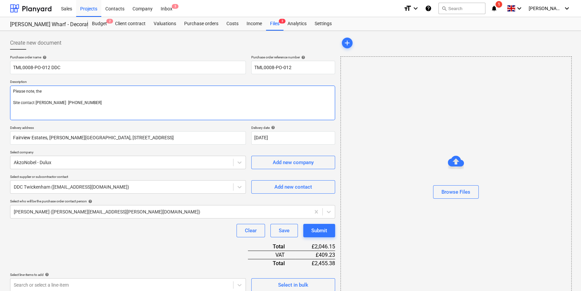
type textarea "Please note, the p Site contact [PERSON_NAME] [PHONE_NUMBER]"
type textarea "x"
type textarea "Please note, the pr Site contact [PERSON_NAME] [PHONE_NUMBER]"
type textarea "x"
type textarea "Please note, the pri Site contact [PERSON_NAME] [PHONE_NUMBER]"
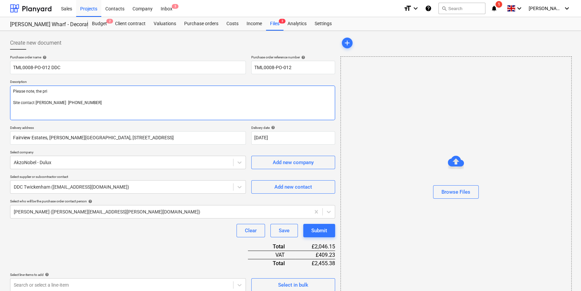
type textarea "x"
type textarea "Please note, the pric Site contact [PERSON_NAME] [PHONE_NUMBER]"
type textarea "x"
type textarea "Please note, the price Site contact [PERSON_NAME] [PHONE_NUMBER]"
type textarea "x"
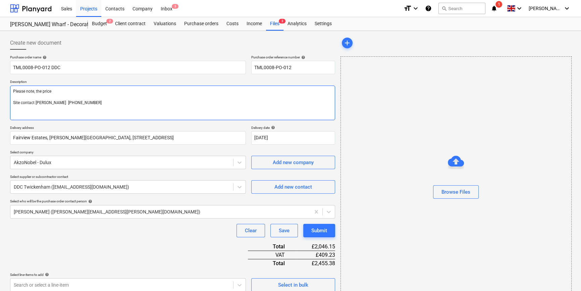
type textarea "Please note, the prices Site contact [PERSON_NAME] [PHONE_NUMBER]"
type textarea "x"
type textarea "Please note, the prices Site contact [PERSON_NAME] [PHONE_NUMBER]"
type textarea "x"
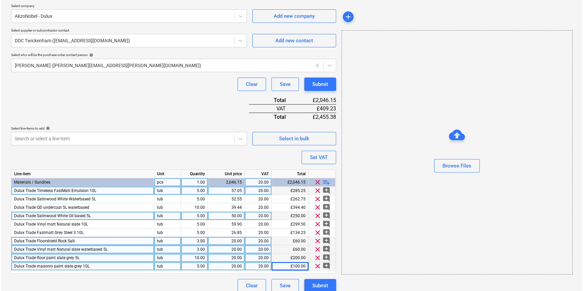
scroll to position [153, 0]
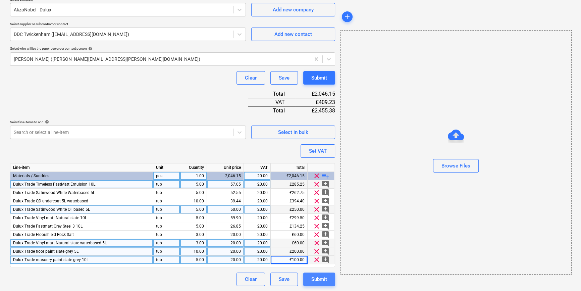
click at [323, 281] on div "Submit" at bounding box center [319, 279] width 16 height 9
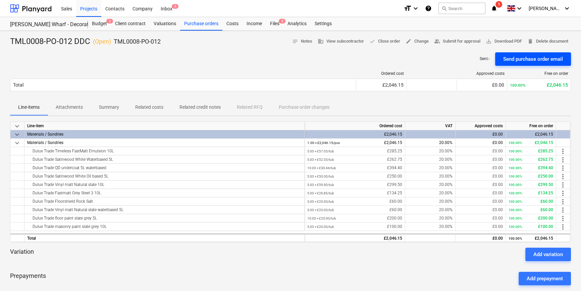
click at [511, 57] on div "Send purchase order email" at bounding box center [533, 59] width 60 height 9
click at [515, 40] on span "save_alt Download PDF" at bounding box center [504, 42] width 36 height 8
click at [86, 8] on div "Projects" at bounding box center [88, 8] width 25 height 17
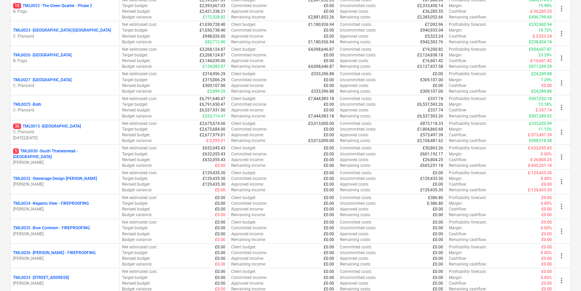
scroll to position [610, 0]
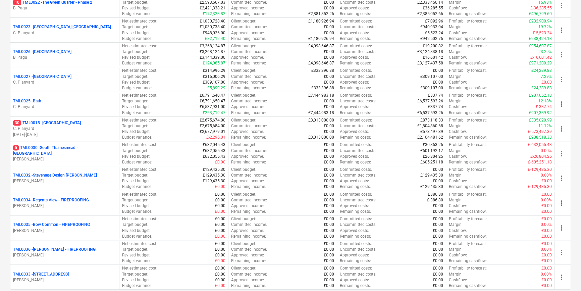
click at [73, 132] on p "[DATE] - [DATE]" at bounding box center [64, 135] width 103 height 6
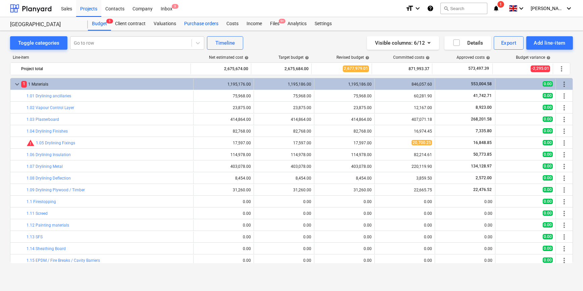
click at [202, 25] on div "Purchase orders" at bounding box center [201, 23] width 42 height 13
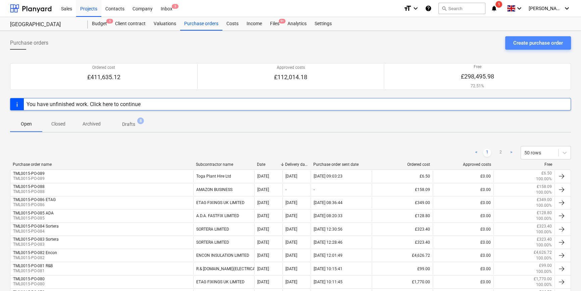
click at [520, 45] on div "Create purchase order" at bounding box center [538, 43] width 50 height 9
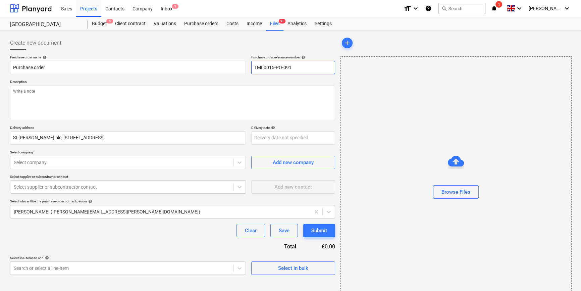
drag, startPoint x: 295, startPoint y: 66, endPoint x: 253, endPoint y: 68, distance: 41.6
click at [253, 68] on input "TML0015-PO-091" at bounding box center [293, 67] width 84 height 13
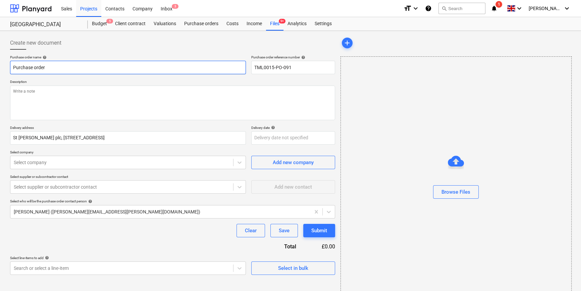
drag, startPoint x: 45, startPoint y: 66, endPoint x: 10, endPoint y: 67, distance: 34.6
click at [10, 67] on input "Purchase order" at bounding box center [128, 67] width 236 height 13
paste input "TML0015-PO-091"
click at [57, 65] on input "TML0015-PO-091" at bounding box center [128, 67] width 236 height 13
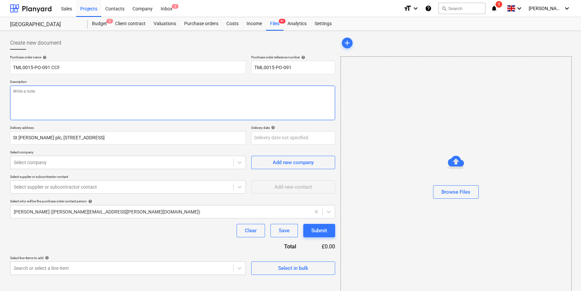
click at [50, 94] on textarea at bounding box center [172, 103] width 325 height 35
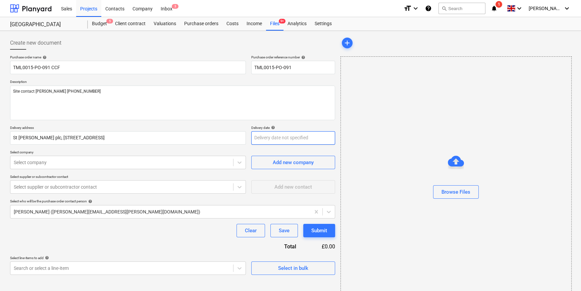
click at [256, 139] on body "Sales Projects Contacts Company Inbox 3 format_size keyboard_arrow_down help se…" at bounding box center [290, 145] width 581 height 291
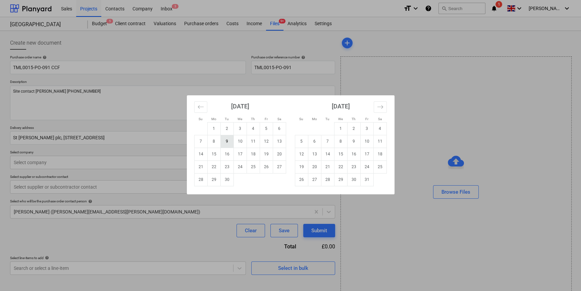
click at [229, 141] on td "9" at bounding box center [226, 141] width 13 height 13
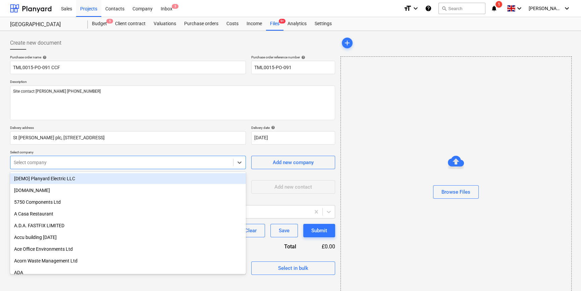
click at [156, 159] on div at bounding box center [122, 162] width 216 height 7
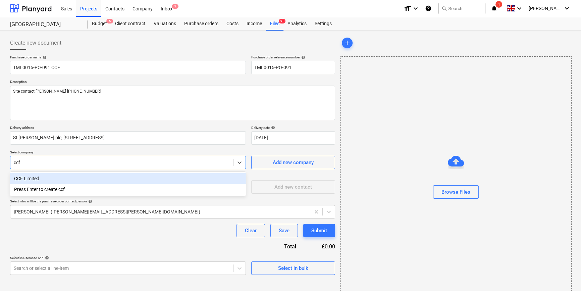
click at [32, 179] on div "CCF Limited" at bounding box center [128, 178] width 236 height 11
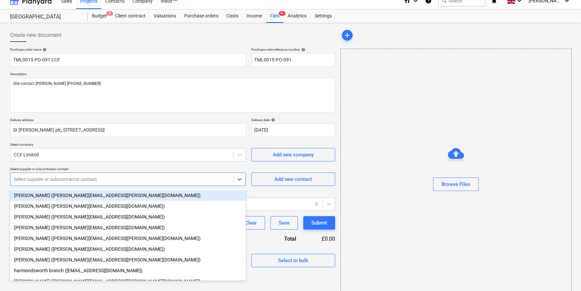
click at [33, 191] on body "Sales Projects Contacts Company Inbox 3 format_size keyboard_arrow_down help se…" at bounding box center [290, 137] width 581 height 291
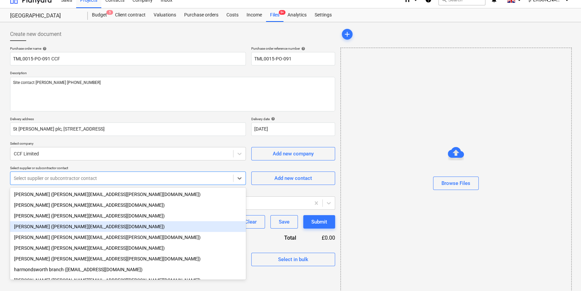
click at [38, 228] on div "[PERSON_NAME] ([PERSON_NAME][EMAIL_ADDRESS][DOMAIN_NAME])" at bounding box center [128, 226] width 236 height 11
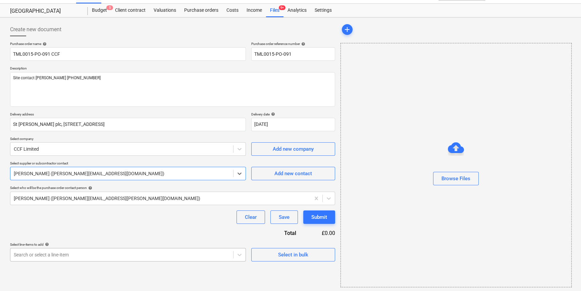
scroll to position [14, 0]
click at [283, 257] on div "Select in bulk" at bounding box center [293, 253] width 30 height 9
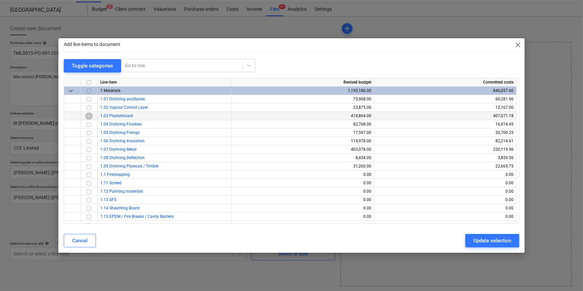
click at [88, 116] on input "checkbox" at bounding box center [89, 116] width 8 height 8
click at [89, 150] on input "checkbox" at bounding box center [89, 149] width 8 height 8
click at [492, 239] on div "Update selection" at bounding box center [493, 240] width 38 height 9
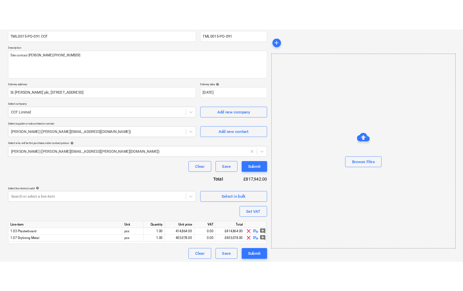
scroll to position [60, 0]
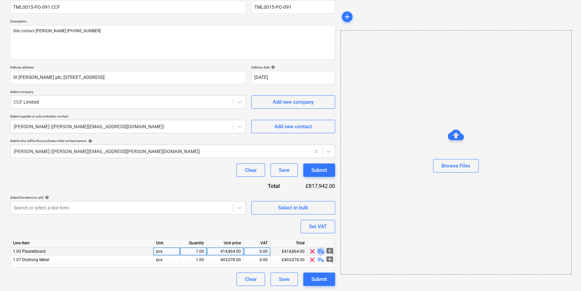
click at [321, 251] on span "playlist_add" at bounding box center [321, 251] width 8 height 8
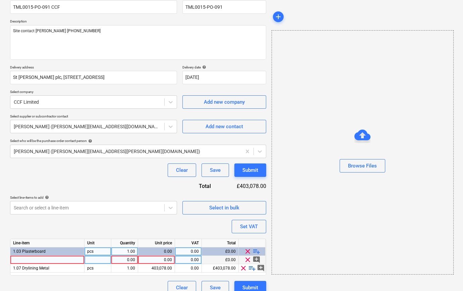
click at [27, 259] on div at bounding box center [47, 260] width 74 height 8
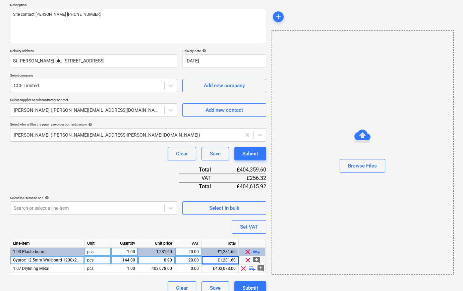
scroll to position [86, 0]
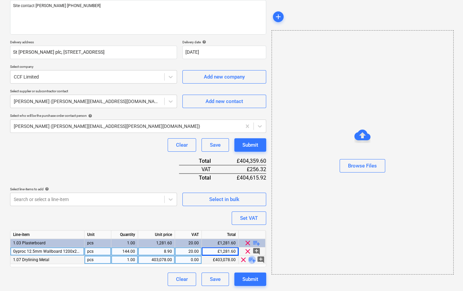
click at [251, 261] on span "playlist_add" at bounding box center [252, 260] width 8 height 8
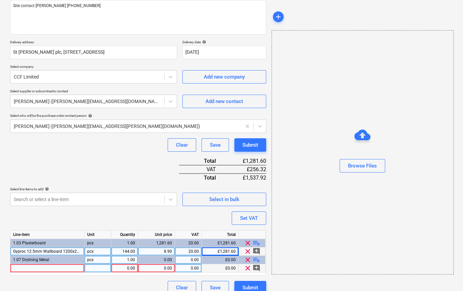
click at [18, 268] on div at bounding box center [47, 268] width 74 height 8
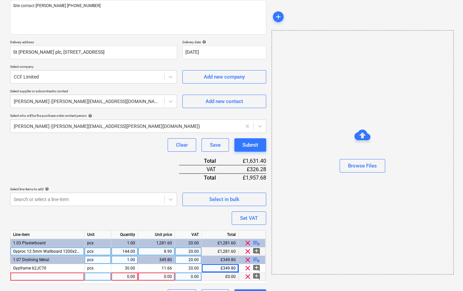
click at [18, 275] on div at bounding box center [47, 277] width 74 height 8
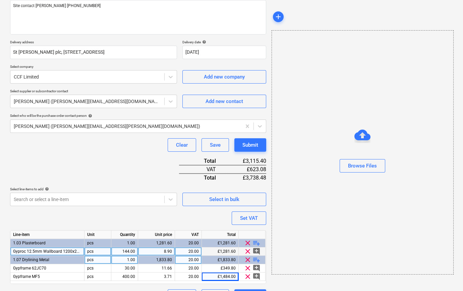
click at [256, 258] on span "playlist_add" at bounding box center [257, 260] width 8 height 8
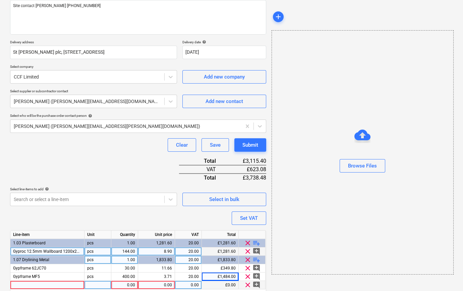
click at [37, 285] on div at bounding box center [47, 285] width 74 height 8
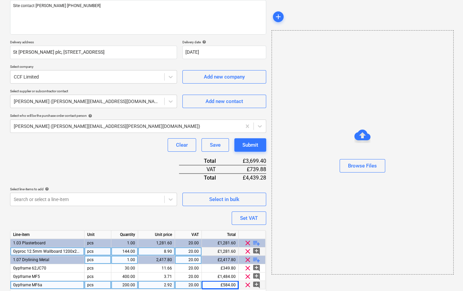
click at [256, 259] on span "playlist_add" at bounding box center [257, 260] width 8 height 8
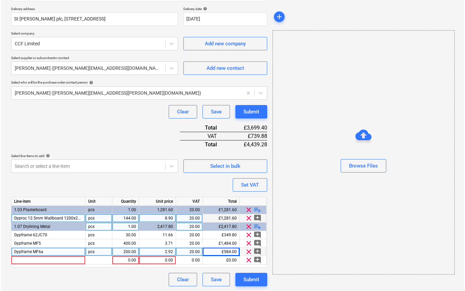
scroll to position [119, 0]
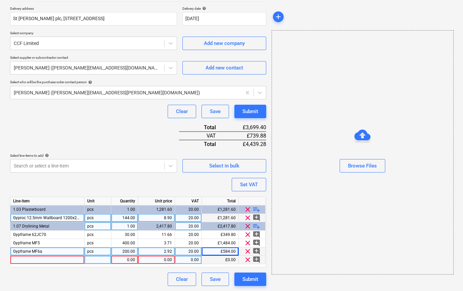
click at [22, 260] on div at bounding box center [47, 260] width 74 height 8
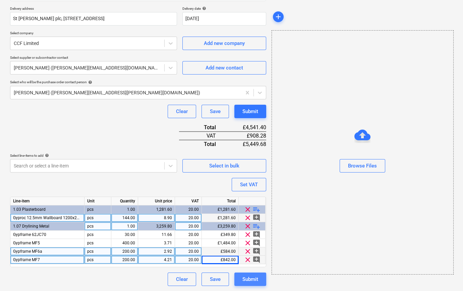
click at [251, 279] on div "Submit" at bounding box center [251, 279] width 16 height 9
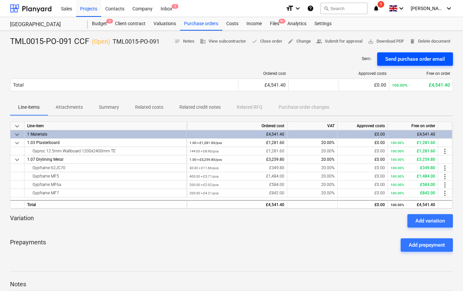
click at [396, 59] on div "Send purchase order email" at bounding box center [416, 59] width 60 height 9
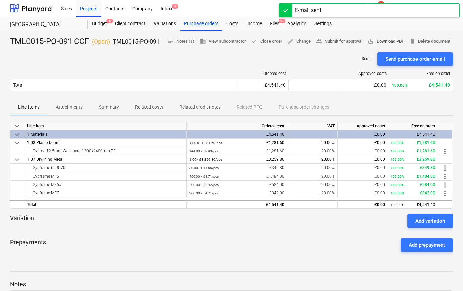
click at [379, 40] on span "save_alt Download PDF" at bounding box center [386, 42] width 36 height 8
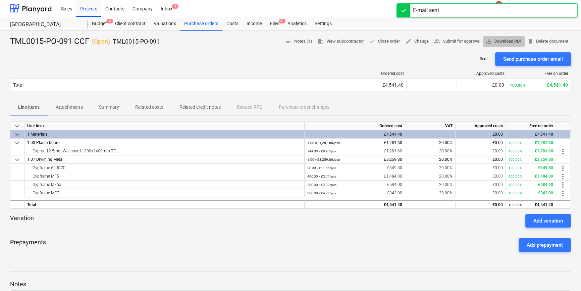
click at [503, 41] on span "save_alt Download PDF" at bounding box center [504, 42] width 36 height 8
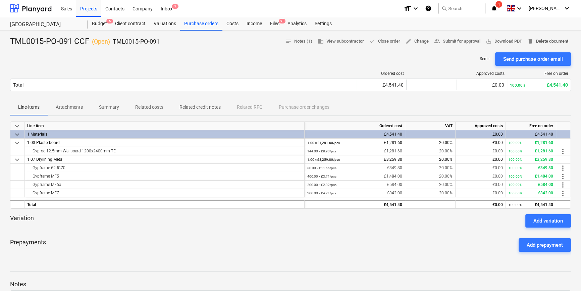
click at [547, 40] on span "delete Delete document" at bounding box center [548, 42] width 41 height 8
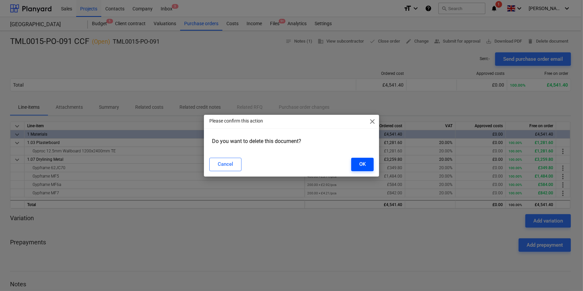
click at [361, 166] on div "OK" at bounding box center [362, 164] width 6 height 9
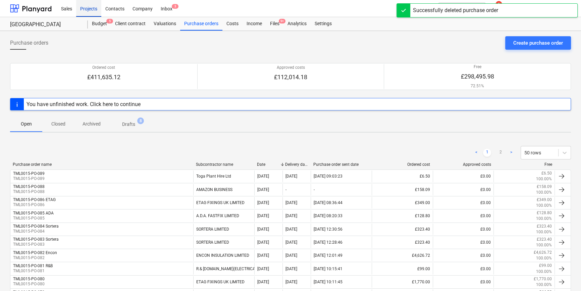
click at [87, 10] on div "Projects" at bounding box center [88, 8] width 25 height 17
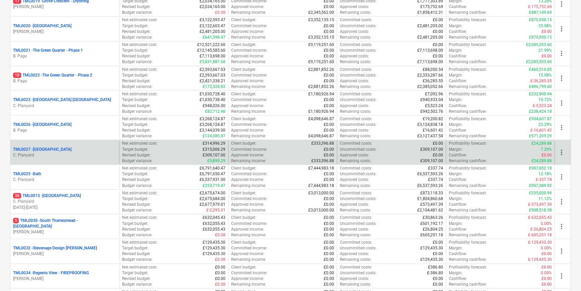
scroll to position [549, 0]
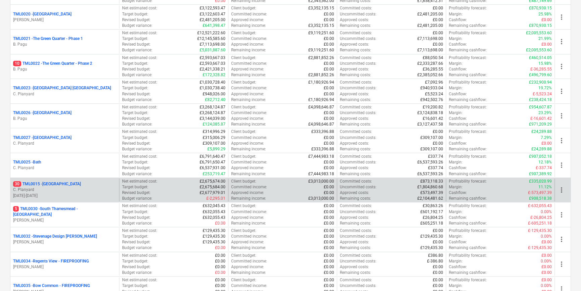
click at [88, 191] on p "C. Planyard" at bounding box center [64, 190] width 103 height 6
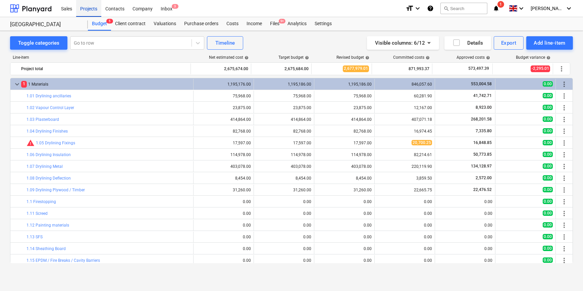
click at [81, 7] on div "Projects" at bounding box center [88, 8] width 25 height 17
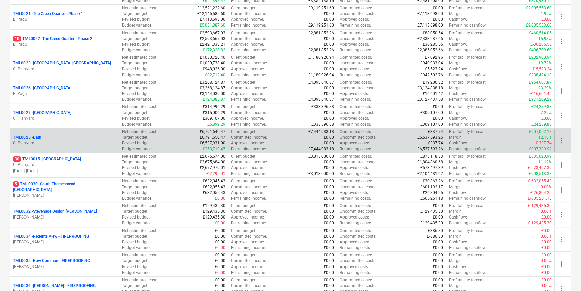
scroll to position [580, 0]
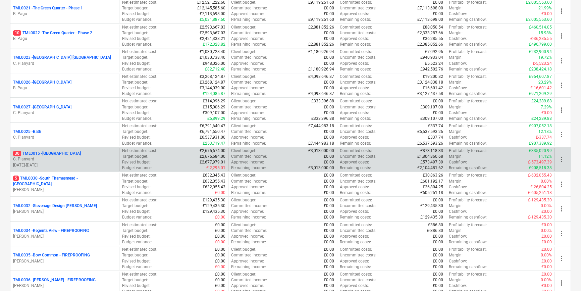
click at [57, 159] on p "C. Planyard" at bounding box center [64, 159] width 103 height 6
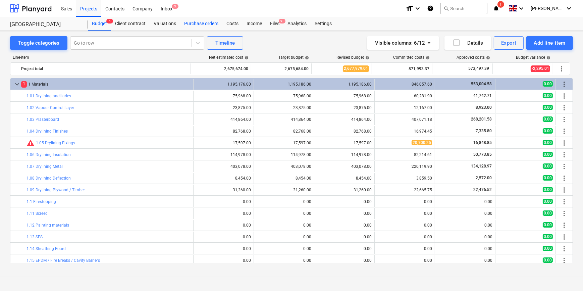
click at [199, 23] on div "Purchase orders" at bounding box center [201, 23] width 42 height 13
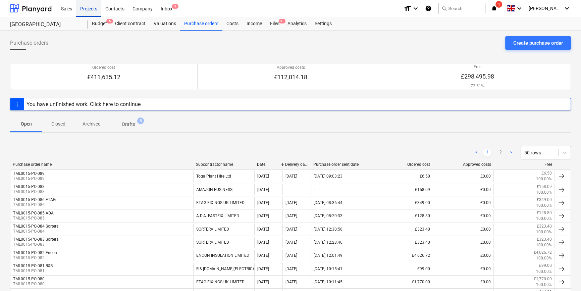
click at [88, 10] on div "Projects" at bounding box center [88, 8] width 25 height 17
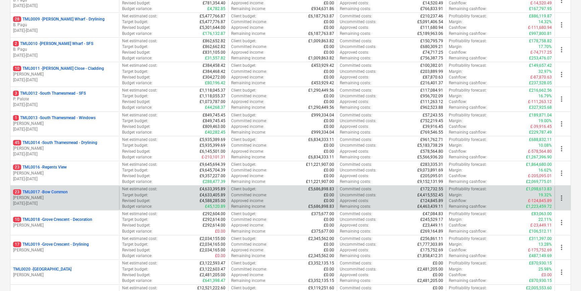
scroll to position [305, 0]
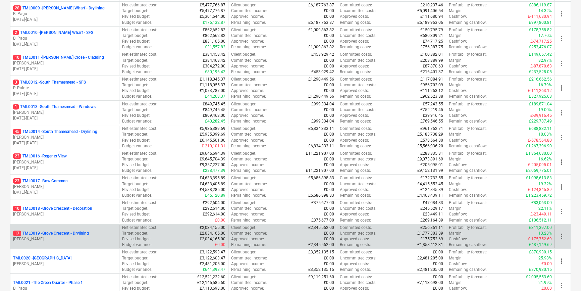
click at [80, 239] on p "[PERSON_NAME]" at bounding box center [64, 239] width 103 height 6
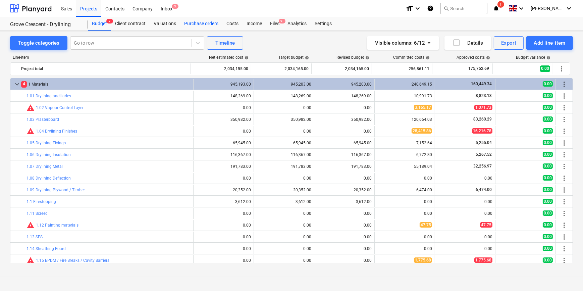
click at [189, 24] on div "Purchase orders" at bounding box center [201, 23] width 42 height 13
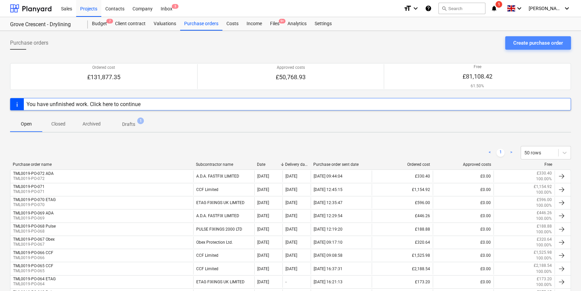
click at [519, 43] on div "Create purchase order" at bounding box center [538, 43] width 50 height 9
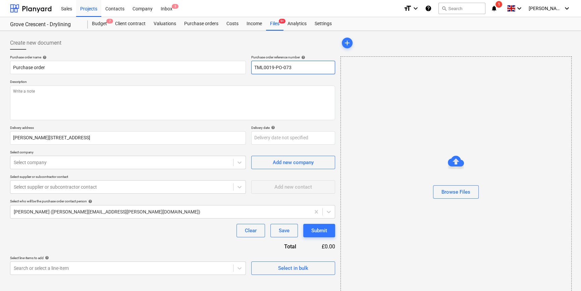
drag, startPoint x: 294, startPoint y: 67, endPoint x: 253, endPoint y: 67, distance: 40.9
click at [253, 67] on input "TML0019-PO-073" at bounding box center [293, 67] width 84 height 13
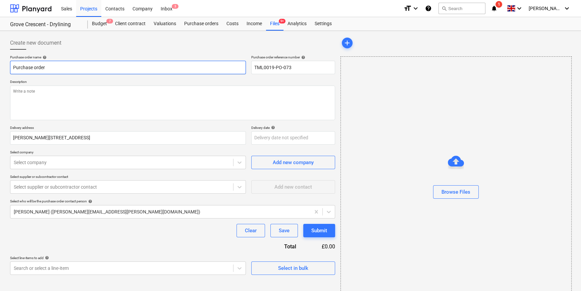
drag, startPoint x: 48, startPoint y: 68, endPoint x: 12, endPoint y: 67, distance: 35.2
click at [12, 67] on input "Purchase order" at bounding box center [128, 67] width 236 height 13
paste input "TML0019-PO-073"
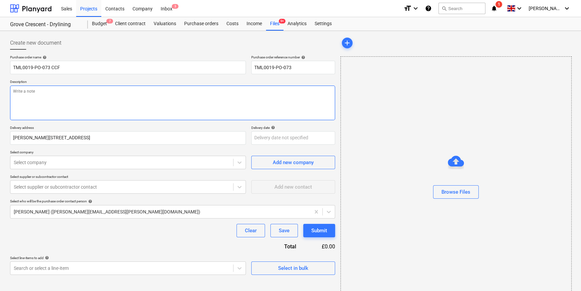
click at [38, 94] on textarea at bounding box center [172, 103] width 325 height 35
click at [74, 106] on textarea "Site contact [PERSON_NAME] Pre-slung for crane offload pleasse" at bounding box center [172, 103] width 325 height 35
click at [70, 100] on textarea "Site contact [PERSON_NAME] Pre-slung for crane offload pleasse" at bounding box center [172, 103] width 325 height 35
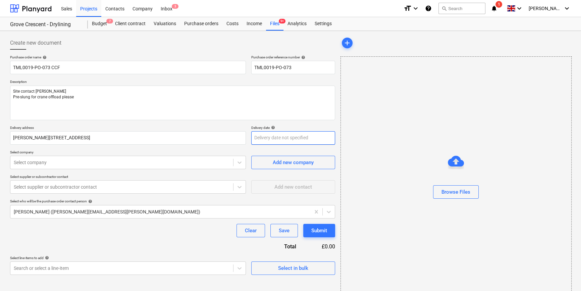
click at [266, 137] on body "Sales Projects Contacts Company Inbox 3 format_size keyboard_arrow_down help se…" at bounding box center [290, 145] width 581 height 291
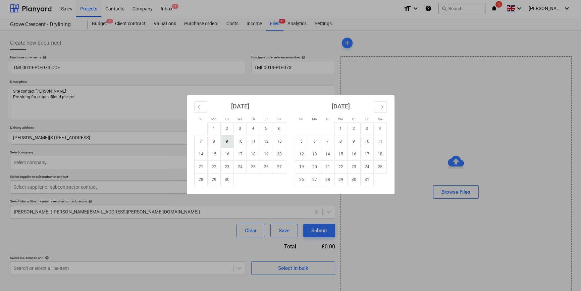
click at [228, 140] on td "9" at bounding box center [226, 141] width 13 height 13
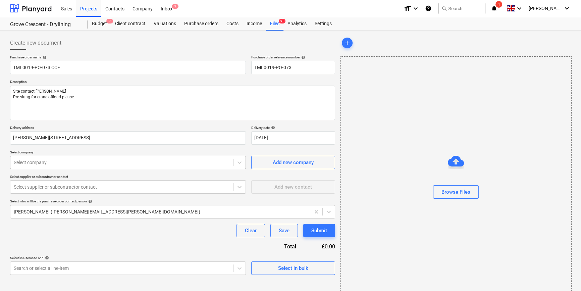
click at [97, 162] on div at bounding box center [122, 162] width 216 height 7
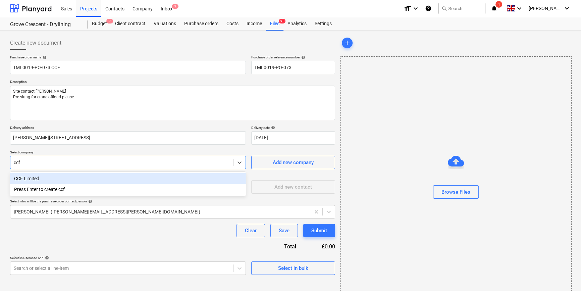
click at [39, 178] on div "CCF Limited" at bounding box center [128, 178] width 236 height 11
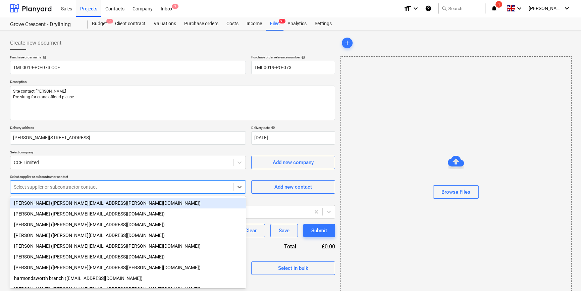
click at [34, 189] on body "Sales Projects Contacts Company Inbox 3 format_size keyboard_arrow_down help se…" at bounding box center [290, 145] width 581 height 291
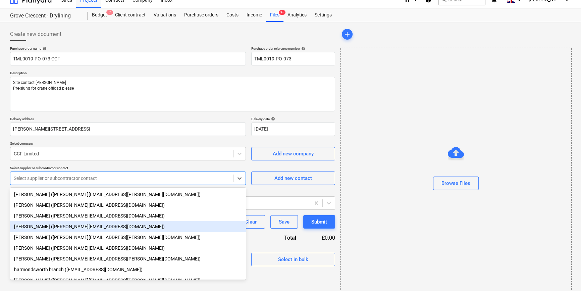
click at [31, 228] on div "[PERSON_NAME] ([PERSON_NAME][EMAIL_ADDRESS][DOMAIN_NAME])" at bounding box center [128, 226] width 236 height 11
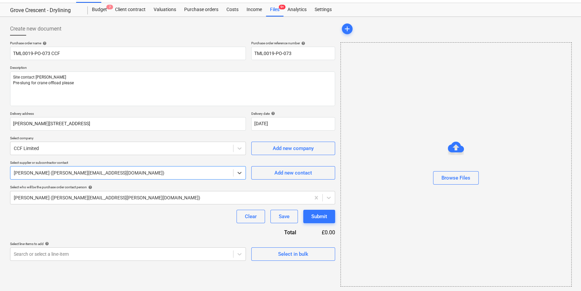
scroll to position [14, 0]
click at [282, 253] on div "Select in bulk" at bounding box center [293, 253] width 30 height 9
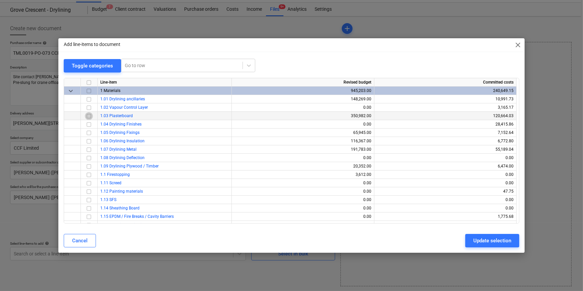
click at [88, 115] on input "checkbox" at bounding box center [89, 116] width 8 height 8
click at [89, 150] on input "checkbox" at bounding box center [89, 149] width 8 height 8
click at [477, 240] on div "Update selection" at bounding box center [493, 240] width 38 height 9
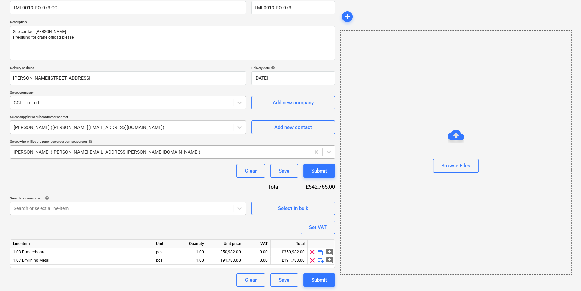
scroll to position [60, 0]
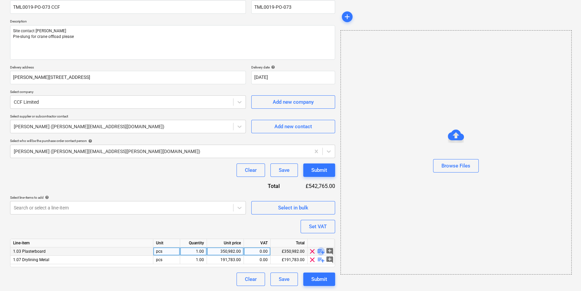
click at [319, 252] on span "playlist_add" at bounding box center [321, 251] width 8 height 8
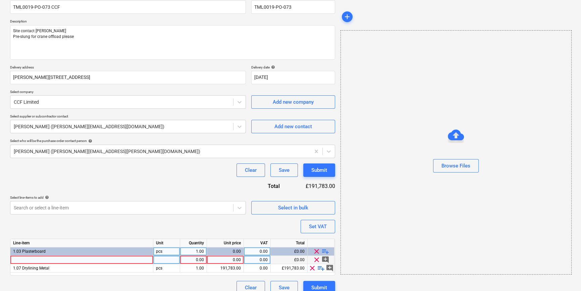
click at [46, 258] on div at bounding box center [81, 260] width 143 height 8
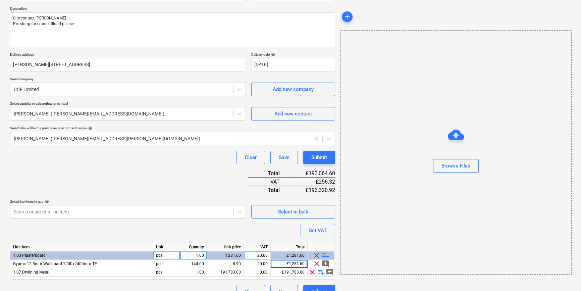
scroll to position [86, 0]
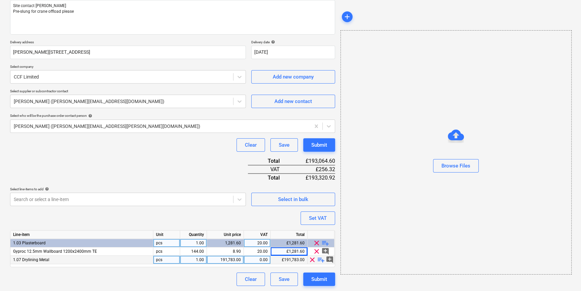
click at [319, 260] on span "playlist_add" at bounding box center [321, 260] width 8 height 8
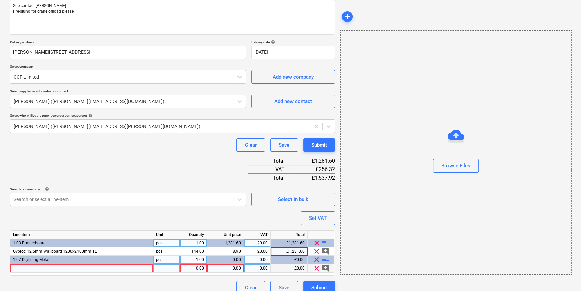
click at [23, 268] on div at bounding box center [81, 268] width 143 height 8
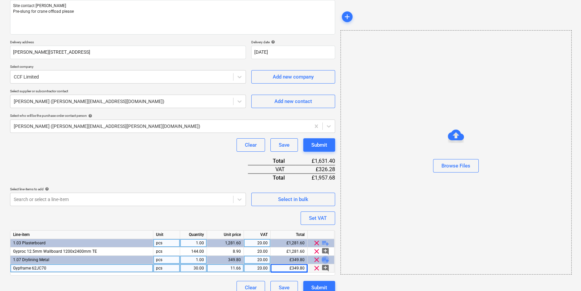
click at [323, 260] on span "playlist_add" at bounding box center [325, 260] width 8 height 8
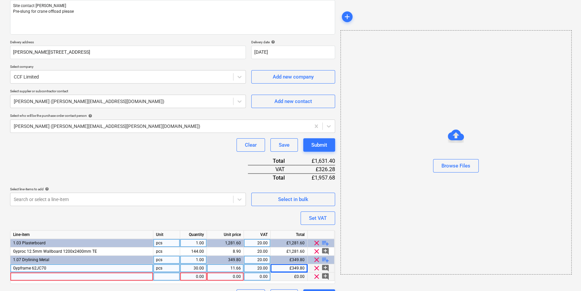
click at [40, 277] on div at bounding box center [81, 277] width 143 height 8
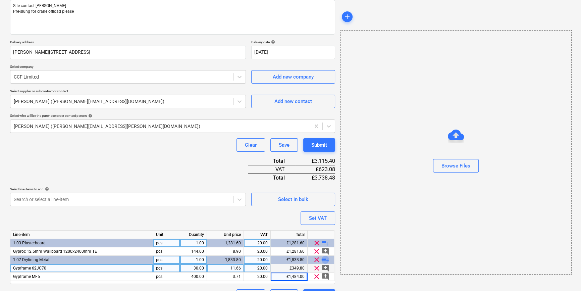
click at [329, 260] on span "playlist_add" at bounding box center [325, 260] width 8 height 8
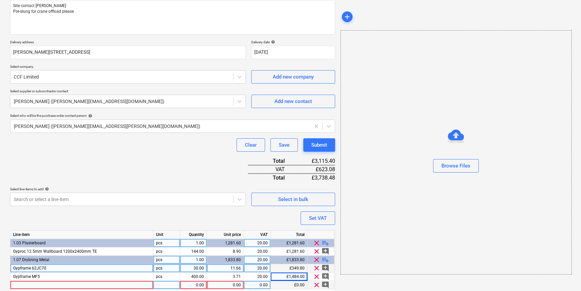
click at [44, 283] on div at bounding box center [81, 285] width 143 height 8
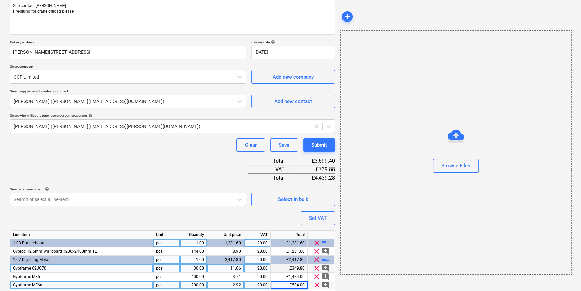
click at [325, 258] on span "playlist_add" at bounding box center [325, 260] width 8 height 8
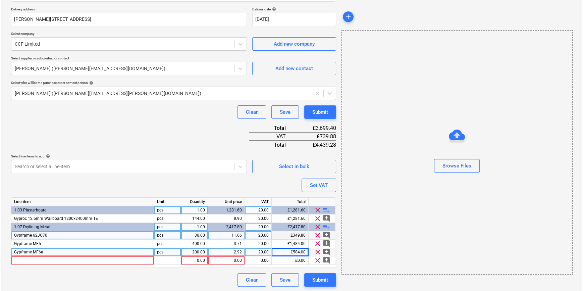
scroll to position [119, 0]
click at [42, 258] on div at bounding box center [81, 260] width 143 height 8
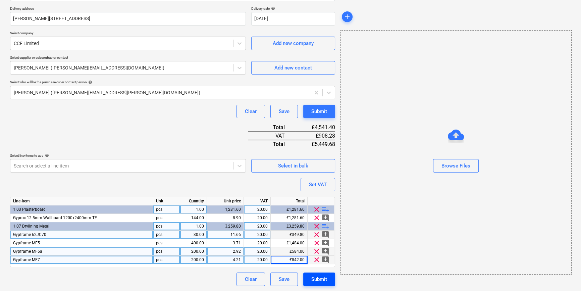
click at [314, 279] on div "Submit" at bounding box center [319, 279] width 16 height 9
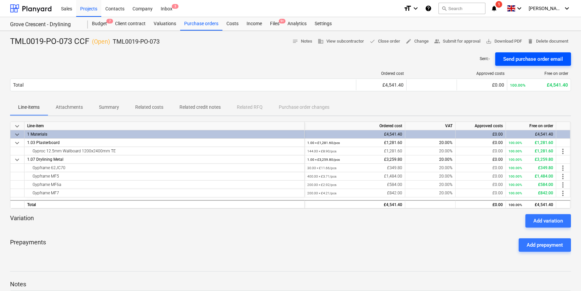
click at [525, 58] on div "Send purchase order email" at bounding box center [533, 59] width 60 height 9
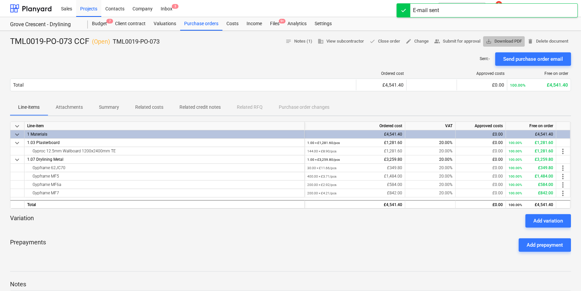
click at [508, 43] on span "save_alt Download PDF" at bounding box center [504, 42] width 36 height 8
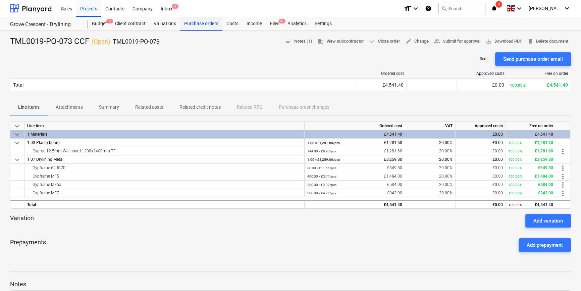
click at [191, 24] on div "Purchase orders" at bounding box center [201, 23] width 42 height 13
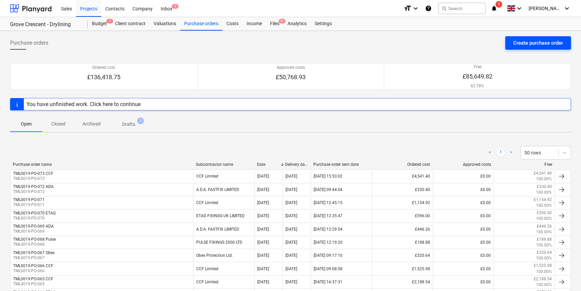
click at [544, 44] on div "Create purchase order" at bounding box center [538, 43] width 50 height 9
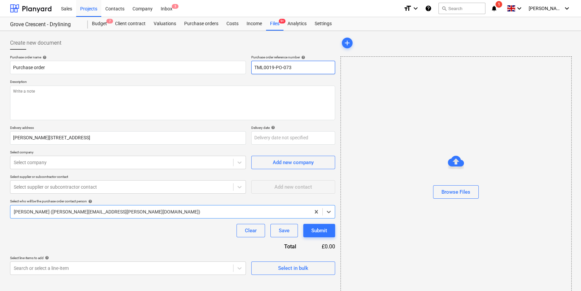
click at [299, 68] on input "TML0019-PO-073" at bounding box center [293, 67] width 84 height 13
drag, startPoint x: 299, startPoint y: 67, endPoint x: 249, endPoint y: 69, distance: 50.7
click at [249, 69] on div "Purchase order name help Purchase order Purchase order reference number help TM…" at bounding box center [172, 64] width 325 height 19
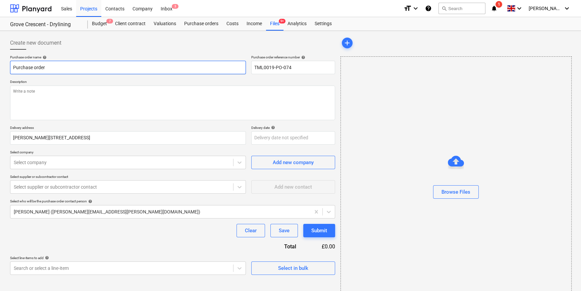
drag, startPoint x: 54, startPoint y: 65, endPoint x: 7, endPoint y: 68, distance: 47.1
click at [7, 68] on div "Create new document Purchase order name help Purchase order Purchase order refe…" at bounding box center [172, 169] width 331 height 270
paste input "TML0019-PO-074"
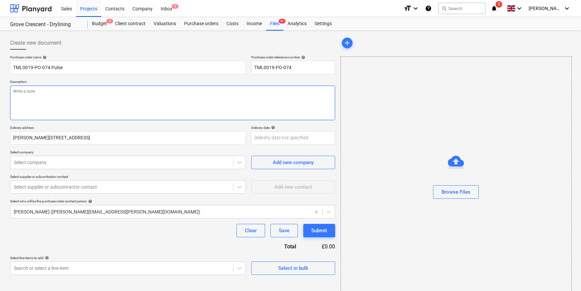
click at [26, 110] on textarea at bounding box center [172, 103] width 325 height 35
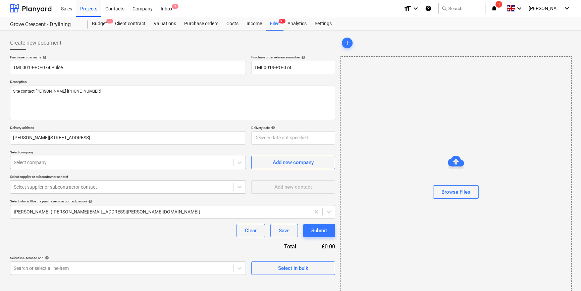
click at [52, 163] on div at bounding box center [122, 162] width 216 height 7
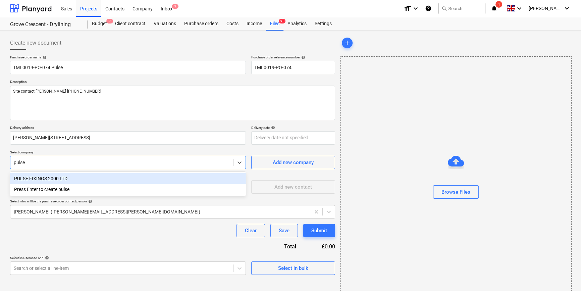
click at [51, 177] on div "PULSE FIXINGS 2000 LTD" at bounding box center [128, 178] width 236 height 11
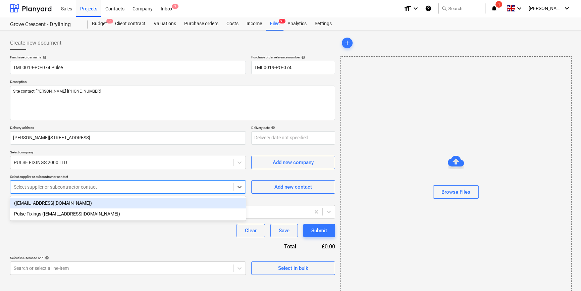
click at [49, 189] on div at bounding box center [122, 187] width 216 height 7
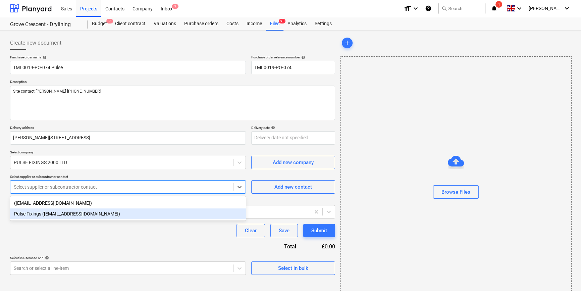
click at [53, 213] on div "Pulse Fixings ([EMAIL_ADDRESS][DOMAIN_NAME])" at bounding box center [128, 213] width 236 height 11
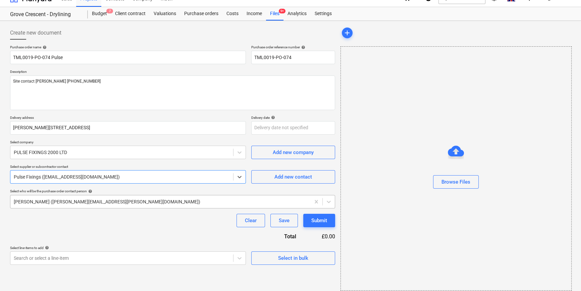
scroll to position [14, 0]
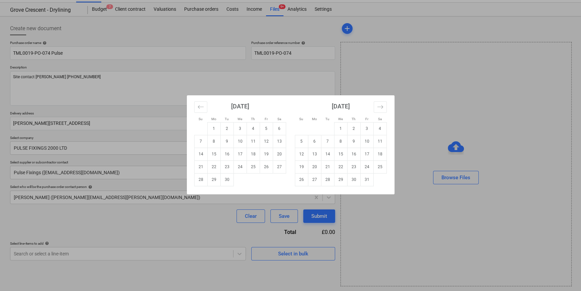
click at [263, 126] on body "Sales Projects Contacts Company Inbox 3 format_size keyboard_arrow_down help se…" at bounding box center [290, 131] width 581 height 291
click at [230, 139] on td "9" at bounding box center [226, 141] width 13 height 13
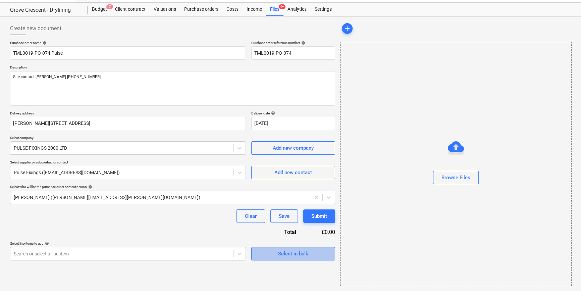
click at [297, 256] on div "Select in bulk" at bounding box center [293, 253] width 30 height 9
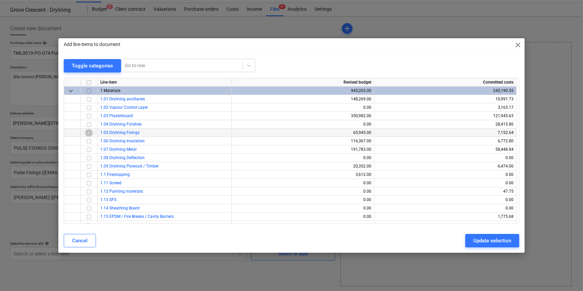
click at [89, 133] on input "checkbox" at bounding box center [89, 133] width 8 height 8
click at [495, 239] on div "Update selection" at bounding box center [493, 240] width 38 height 9
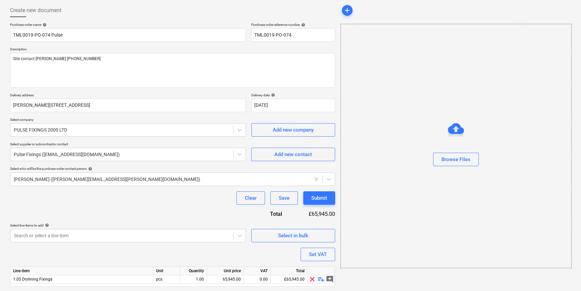
scroll to position [52, 0]
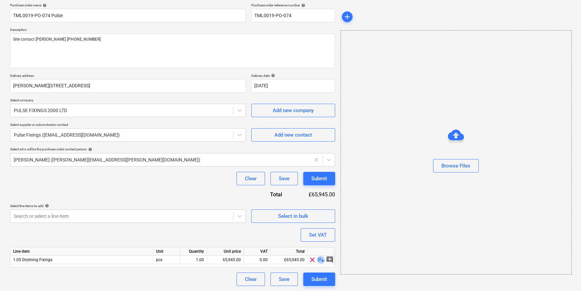
click at [320, 259] on span "playlist_add" at bounding box center [321, 260] width 8 height 8
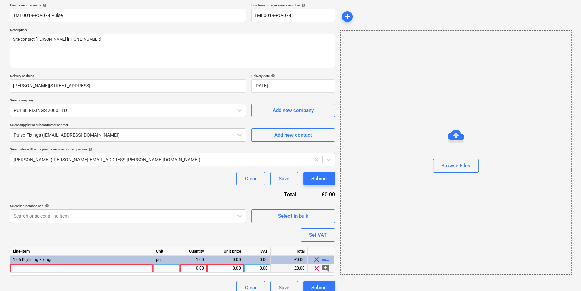
click at [23, 268] on div at bounding box center [81, 268] width 143 height 8
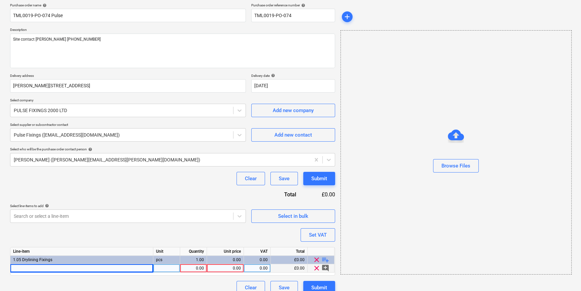
click at [19, 269] on div at bounding box center [81, 268] width 143 height 8
click at [189, 267] on div "1.00" at bounding box center [193, 268] width 21 height 8
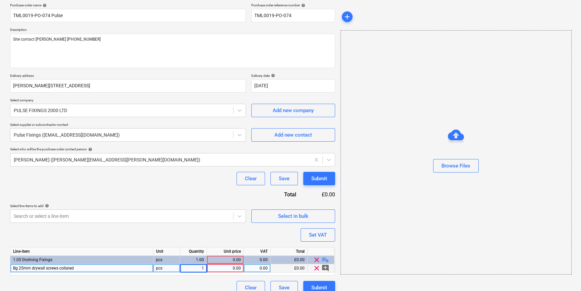
click at [174, 268] on div "pcs" at bounding box center [166, 268] width 27 height 8
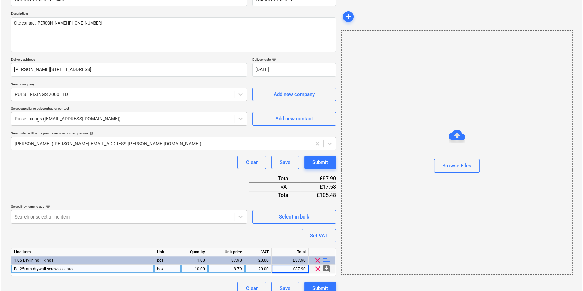
scroll to position [77, 0]
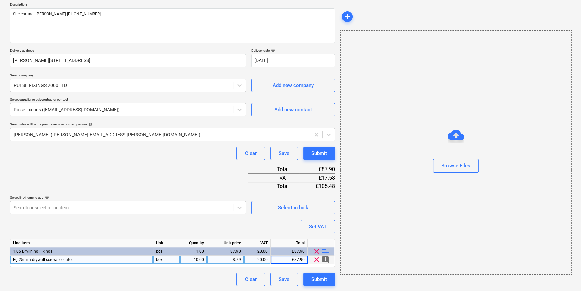
click at [17, 259] on span "Bg 25mm drywall screws collated" at bounding box center [43, 259] width 61 height 5
click at [17, 259] on input "Bg 25mm drywall screws collated" at bounding box center [81, 260] width 143 height 8
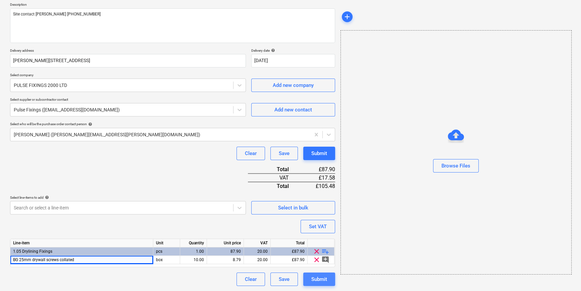
click at [318, 280] on div "Submit" at bounding box center [319, 279] width 16 height 9
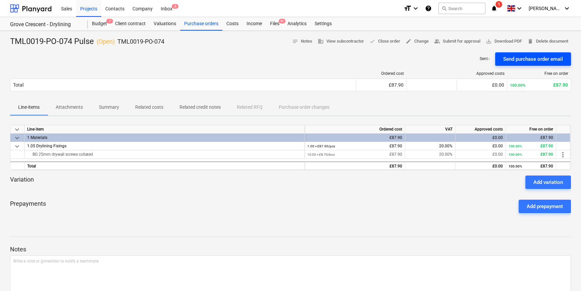
click at [525, 57] on div "Send purchase order email" at bounding box center [533, 59] width 60 height 9
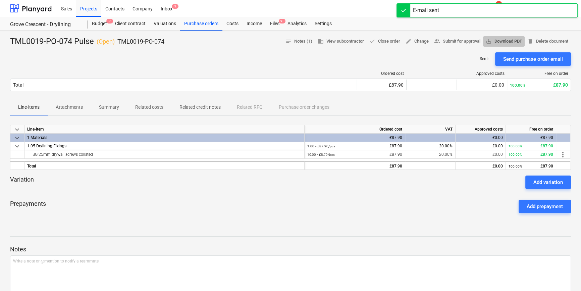
click at [503, 41] on span "save_alt Download PDF" at bounding box center [504, 42] width 36 height 8
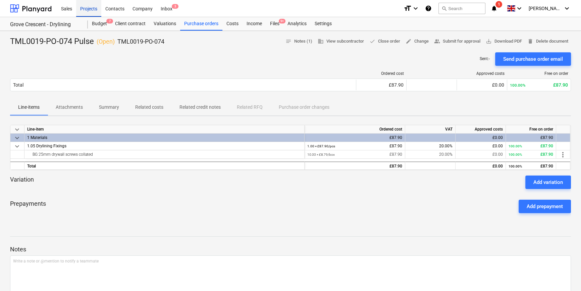
click at [87, 8] on div "Projects" at bounding box center [88, 8] width 25 height 17
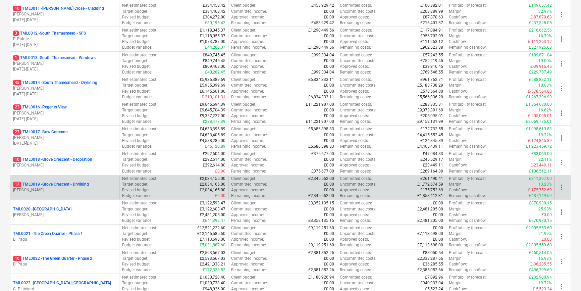
scroll to position [366, 0]
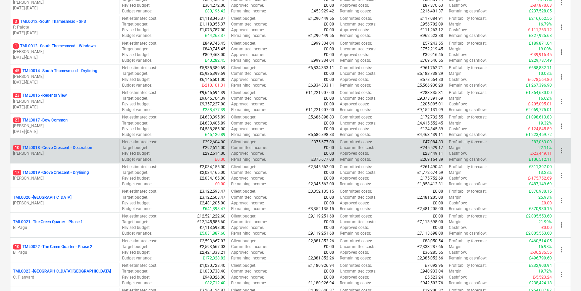
click at [79, 151] on p "[PERSON_NAME]" at bounding box center [64, 154] width 103 height 6
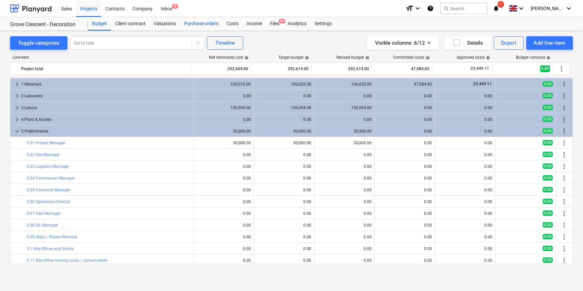
click at [191, 22] on div "Purchase orders" at bounding box center [201, 23] width 42 height 13
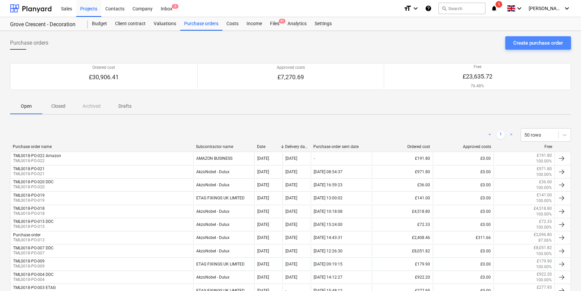
click at [530, 45] on div "Create purchase order" at bounding box center [538, 43] width 50 height 9
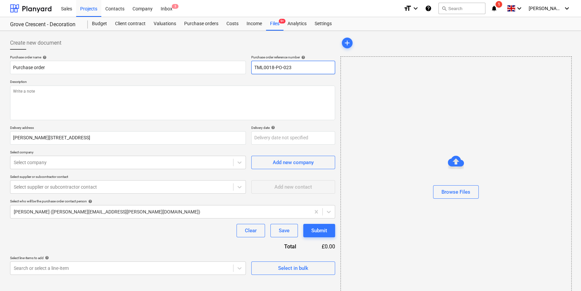
drag, startPoint x: 292, startPoint y: 69, endPoint x: 251, endPoint y: 71, distance: 40.6
click at [251, 71] on input "TML0018-PO-023" at bounding box center [293, 67] width 84 height 13
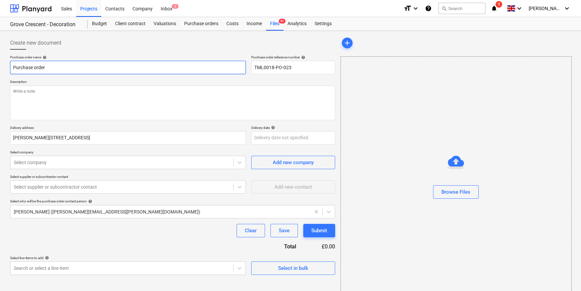
drag, startPoint x: 47, startPoint y: 66, endPoint x: 11, endPoint y: 68, distance: 35.7
click at [11, 68] on input "Purchase order" at bounding box center [128, 67] width 236 height 13
paste input "TML0018-PO-023"
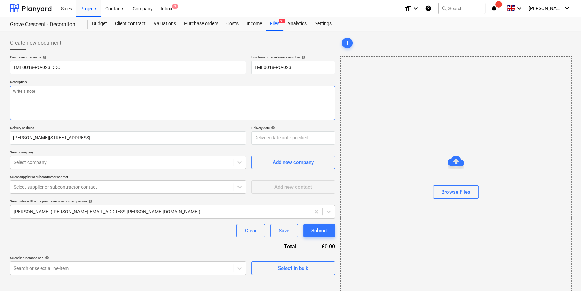
click at [33, 105] on textarea at bounding box center [172, 103] width 325 height 35
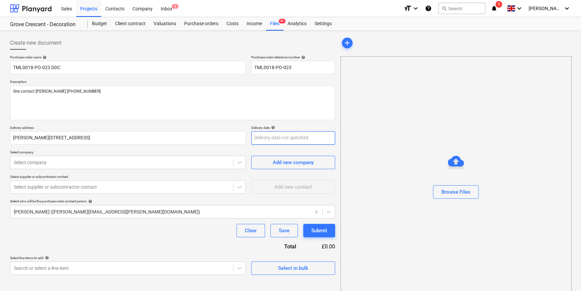
click at [260, 139] on body "Sales Projects Contacts Company Inbox 3 format_size keyboard_arrow_down help se…" at bounding box center [290, 145] width 581 height 291
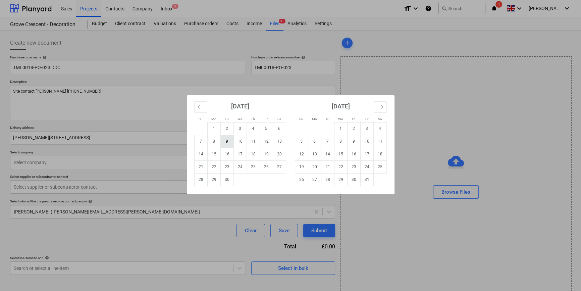
click at [228, 141] on td "9" at bounding box center [226, 141] width 13 height 13
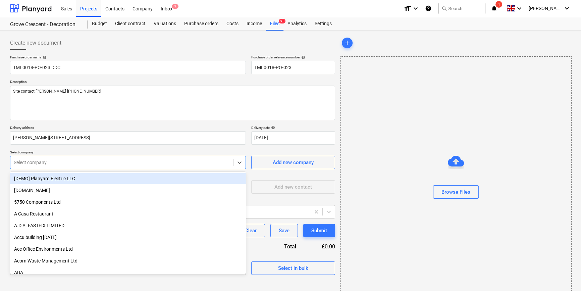
click at [155, 162] on div at bounding box center [122, 162] width 216 height 7
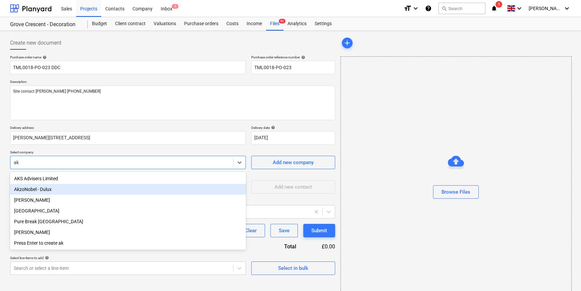
click at [44, 191] on div "AkzoNobel - Dulux" at bounding box center [128, 189] width 236 height 11
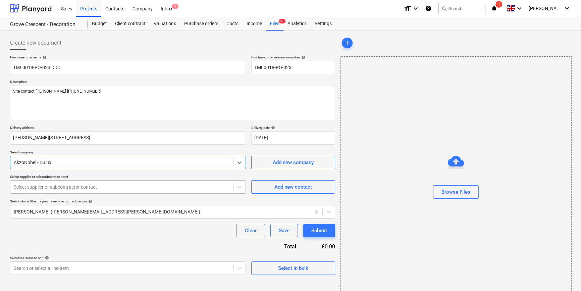
click at [45, 192] on div "Select supplier or subcontractor contact" at bounding box center [128, 186] width 236 height 13
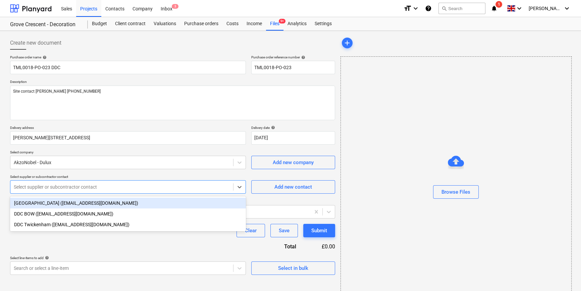
click at [38, 204] on div "[GEOGRAPHIC_DATA] ([EMAIL_ADDRESS][DOMAIN_NAME])" at bounding box center [128, 203] width 236 height 11
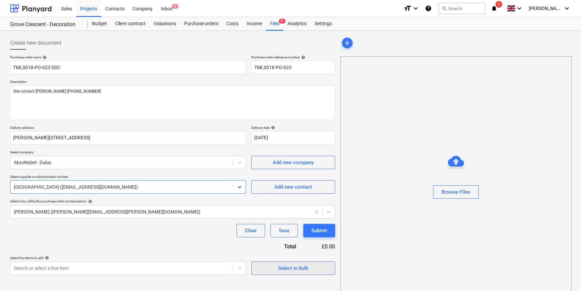
click at [275, 270] on span "Select in bulk" at bounding box center [293, 268] width 67 height 9
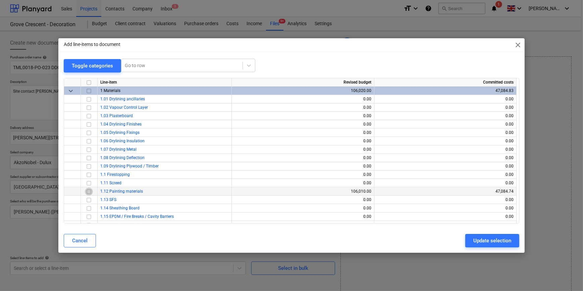
click at [89, 192] on input "checkbox" at bounding box center [89, 191] width 8 height 8
click at [479, 242] on div "Update selection" at bounding box center [493, 240] width 38 height 9
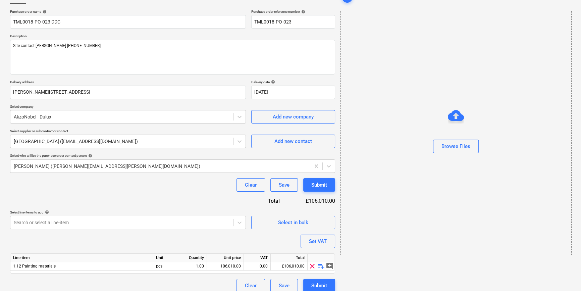
scroll to position [52, 0]
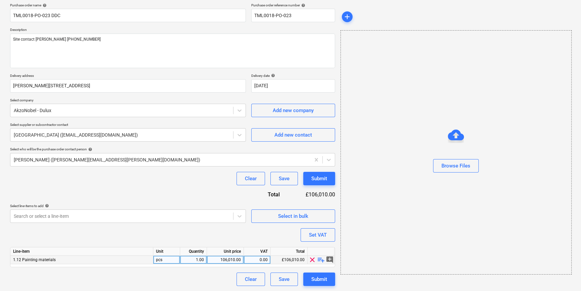
click at [320, 259] on span "playlist_add" at bounding box center [321, 260] width 8 height 8
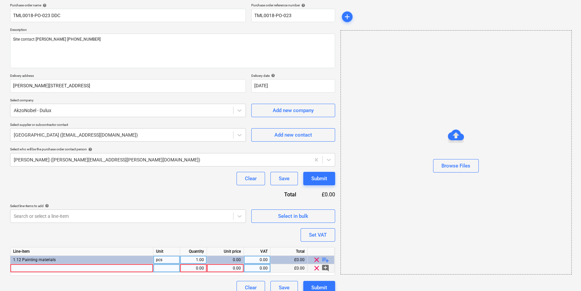
click at [19, 268] on div at bounding box center [81, 268] width 143 height 8
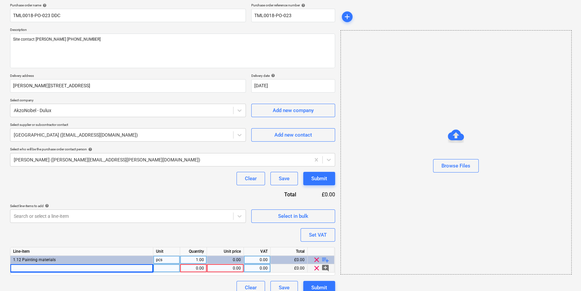
click at [23, 268] on div at bounding box center [81, 268] width 143 height 8
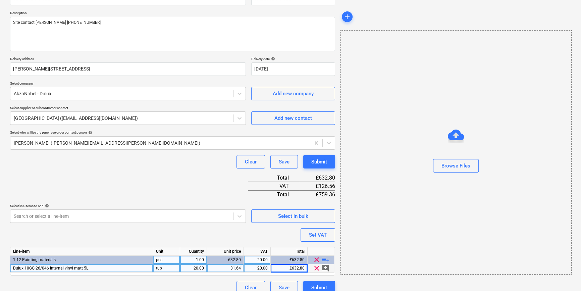
scroll to position [77, 0]
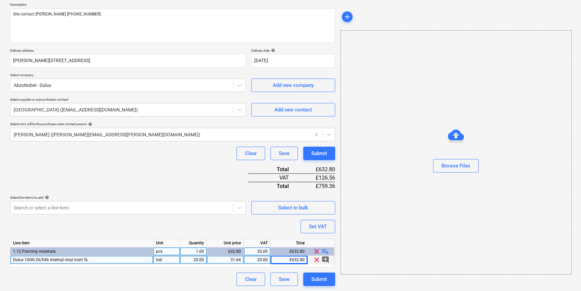
click at [322, 250] on span "playlist_add" at bounding box center [325, 251] width 8 height 8
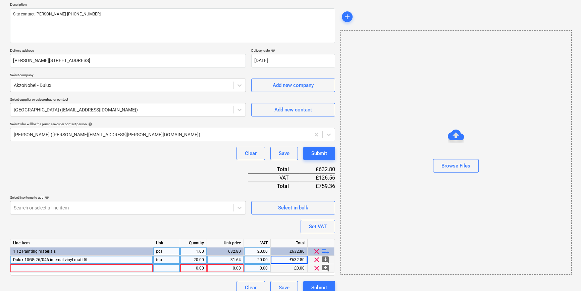
click at [34, 268] on div at bounding box center [81, 268] width 143 height 8
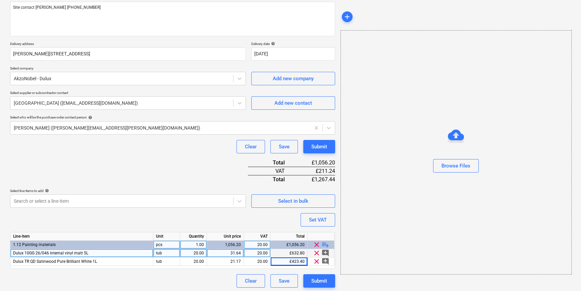
scroll to position [86, 0]
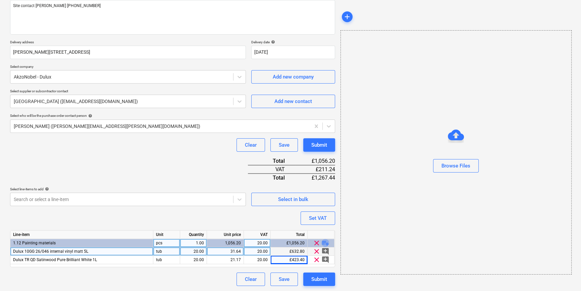
click at [324, 242] on span "playlist_add" at bounding box center [325, 243] width 8 height 8
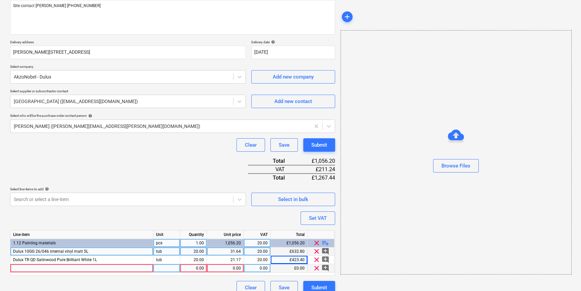
click at [35, 269] on div at bounding box center [81, 268] width 143 height 8
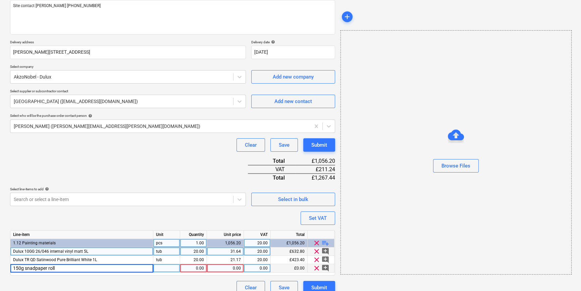
click at [30, 269] on input "150g snadpaper roll" at bounding box center [81, 268] width 143 height 8
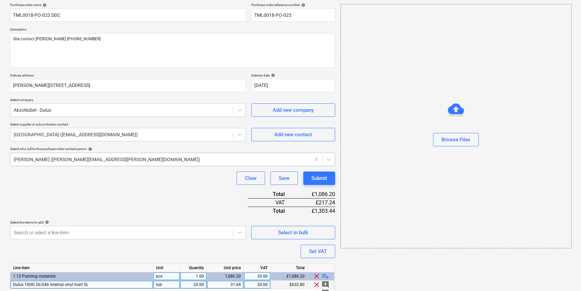
scroll to position [0, 0]
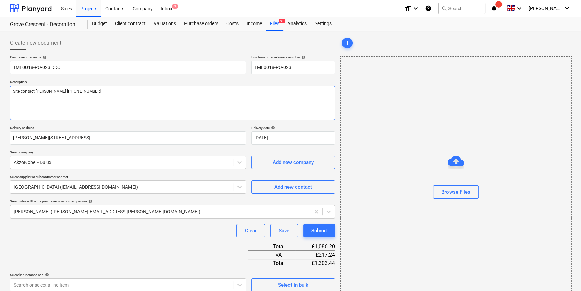
click at [54, 107] on textarea "Site contact [PERSON_NAME] [PHONE_NUMBER]" at bounding box center [172, 103] width 325 height 35
click at [77, 92] on textarea "Site contact [PERSON_NAME] [PHONE_NUMBER]" at bounding box center [172, 103] width 325 height 35
click at [26, 101] on textarea "Site contact [PERSON_NAME] [PHONE_NUMBER]" at bounding box center [172, 103] width 325 height 35
paste textarea "nectar card : [CREDIT_CARD_NUMBER]"
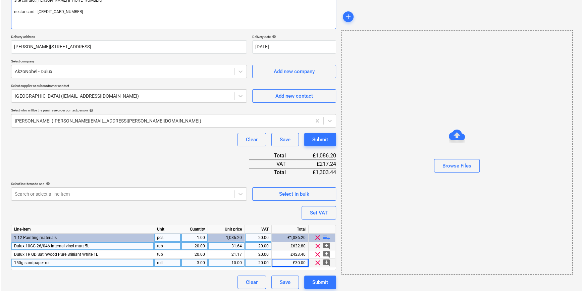
scroll to position [91, 0]
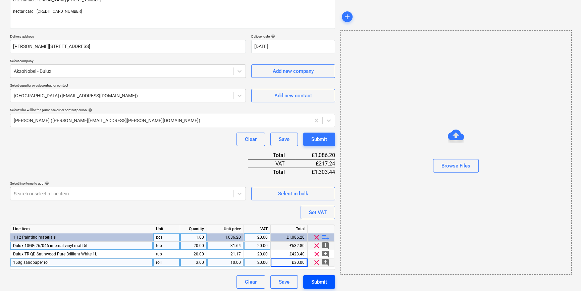
click at [327, 281] on div "Submit" at bounding box center [319, 282] width 16 height 9
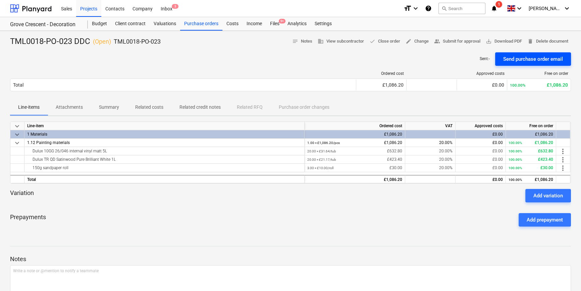
click at [519, 60] on div "Send purchase order email" at bounding box center [533, 59] width 60 height 9
click at [510, 42] on span "save_alt Download PDF" at bounding box center [504, 42] width 36 height 8
click at [187, 201] on div "Variation Add variation" at bounding box center [290, 195] width 561 height 13
click at [88, 10] on div "Projects" at bounding box center [88, 8] width 25 height 17
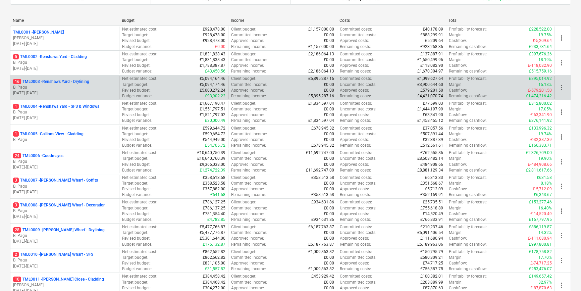
scroll to position [91, 0]
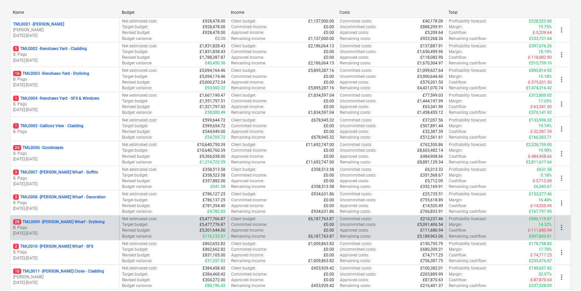
click at [62, 224] on p "28 TML0009 - [PERSON_NAME] Wharf - Drylining" at bounding box center [59, 222] width 92 height 6
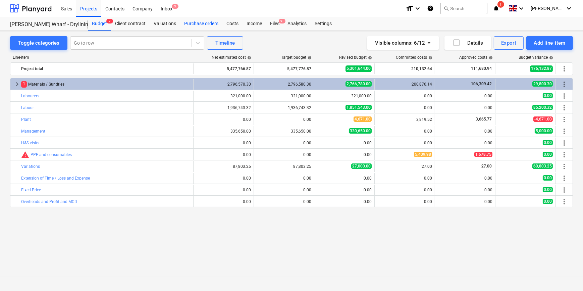
click at [202, 23] on div "Purchase orders" at bounding box center [201, 23] width 42 height 13
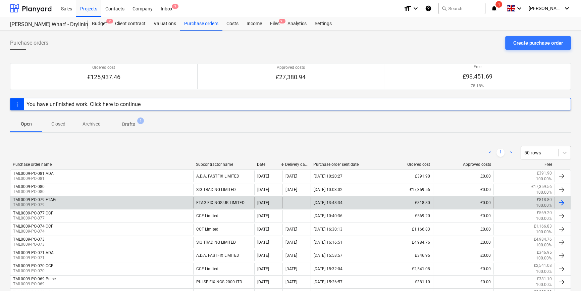
click at [117, 201] on div "TML0009-PO-079 ETAG TML0009-PO-079" at bounding box center [101, 202] width 183 height 11
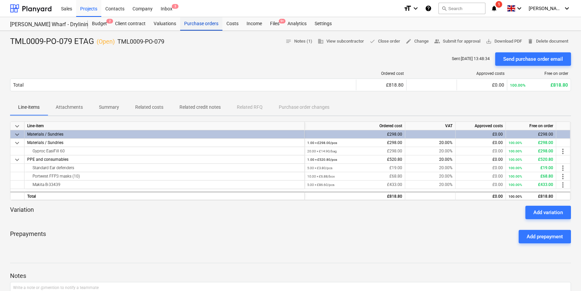
click at [208, 23] on div "Purchase orders" at bounding box center [201, 23] width 42 height 13
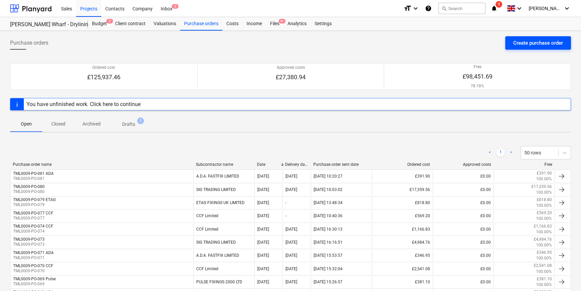
click at [537, 44] on div "Create purchase order" at bounding box center [538, 43] width 50 height 9
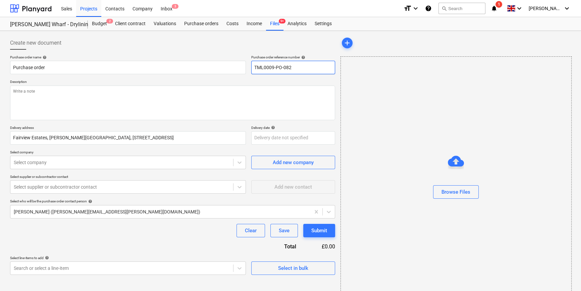
drag, startPoint x: 295, startPoint y: 68, endPoint x: 252, endPoint y: 67, distance: 43.6
click at [252, 67] on input "TML0009-PO-082" at bounding box center [293, 67] width 84 height 13
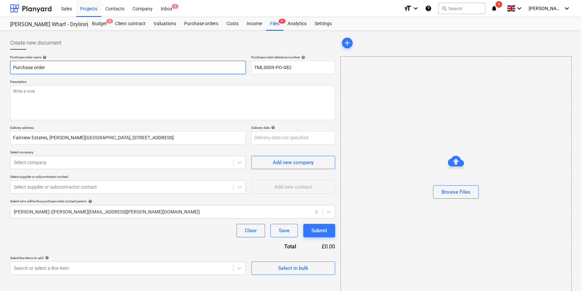
drag, startPoint x: 54, startPoint y: 69, endPoint x: 10, endPoint y: 67, distance: 44.3
click at [10, 67] on input "Purchase order" at bounding box center [128, 67] width 236 height 13
paste input "TML0009-PO-082"
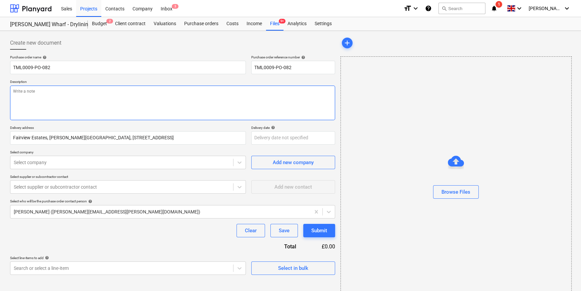
click at [28, 100] on textarea at bounding box center [172, 103] width 325 height 35
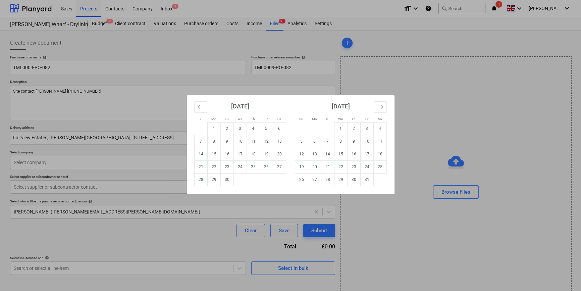
click at [263, 137] on body "Sales Projects Contacts Company Inbox 3 format_size keyboard_arrow_down help se…" at bounding box center [290, 145] width 581 height 291
click at [225, 139] on td "9" at bounding box center [226, 141] width 13 height 13
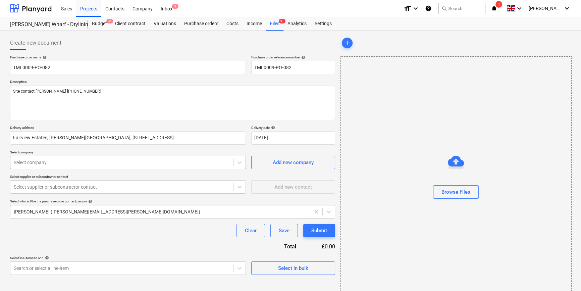
click at [92, 161] on div at bounding box center [122, 162] width 216 height 7
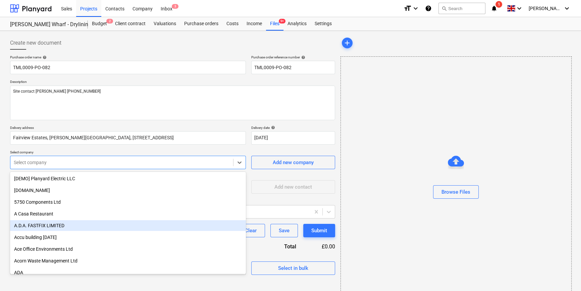
click at [35, 226] on div "A.D.A. FASTFIX LIMITED" at bounding box center [128, 225] width 236 height 11
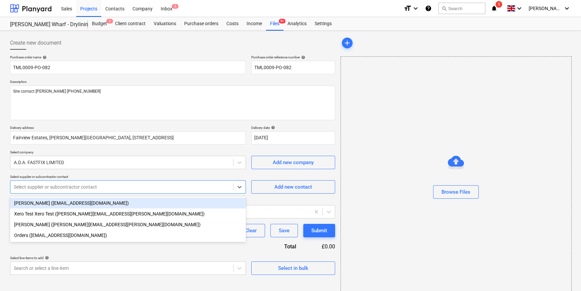
click at [36, 189] on div at bounding box center [122, 187] width 216 height 7
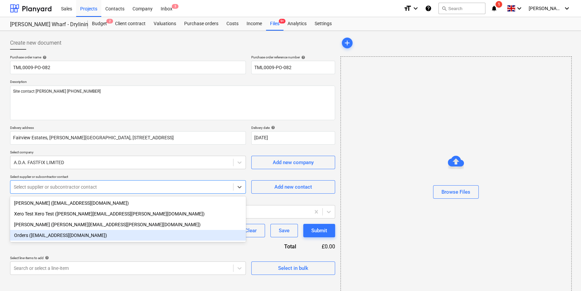
click at [38, 238] on div "Orders ([EMAIL_ADDRESS][DOMAIN_NAME])" at bounding box center [128, 235] width 236 height 11
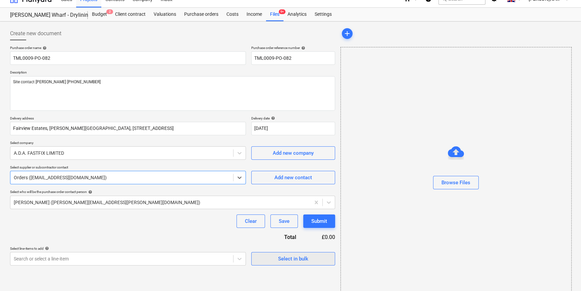
scroll to position [14, 0]
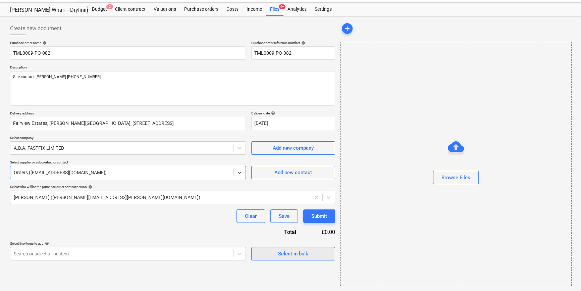
click at [292, 253] on div "Select in bulk" at bounding box center [293, 253] width 30 height 9
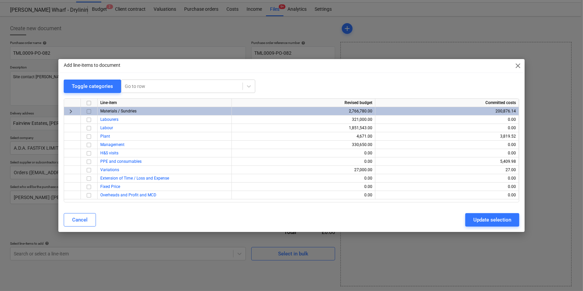
click at [90, 112] on input "checkbox" at bounding box center [89, 111] width 8 height 8
click at [474, 221] on div "Update selection" at bounding box center [493, 219] width 38 height 9
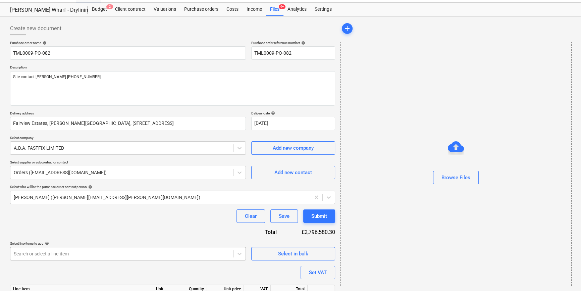
click at [53, 254] on body "Sales Projects Contacts Company Inbox 3 format_size keyboard_arrow_down help se…" at bounding box center [290, 131] width 581 height 291
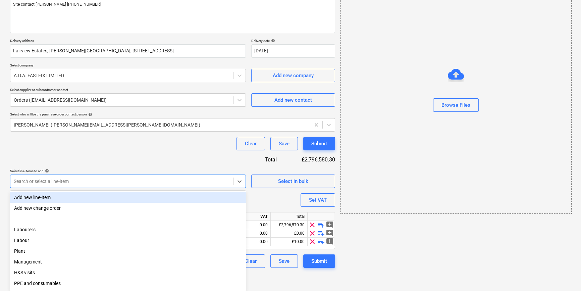
click at [116, 151] on div "Purchase order name help TML0009-PO-082 Purchase order reference number help TM…" at bounding box center [172, 118] width 325 height 300
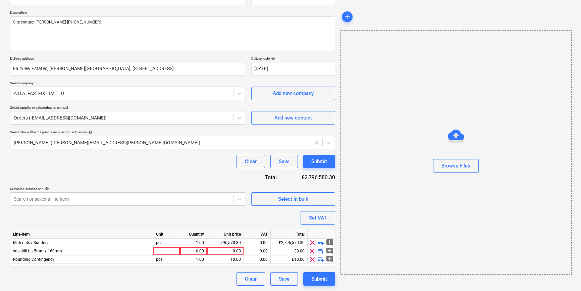
scroll to position [69, 0]
click at [313, 260] on span "clear" at bounding box center [312, 260] width 8 height 8
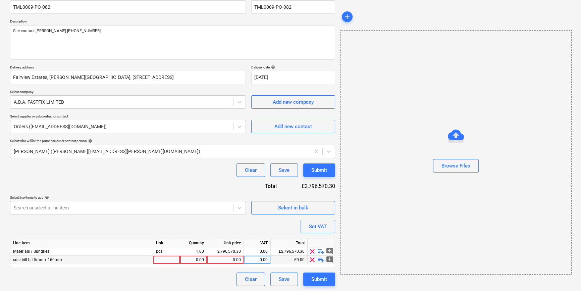
click at [313, 258] on span "clear" at bounding box center [312, 260] width 8 height 8
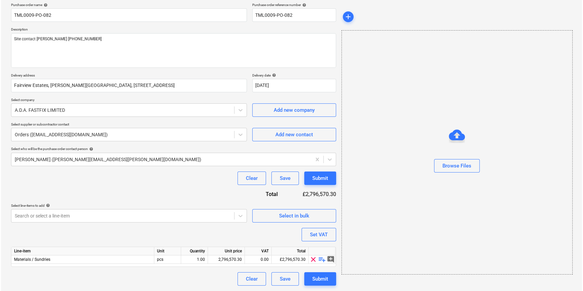
scroll to position [52, 0]
click at [318, 258] on span "playlist_add" at bounding box center [321, 260] width 8 height 8
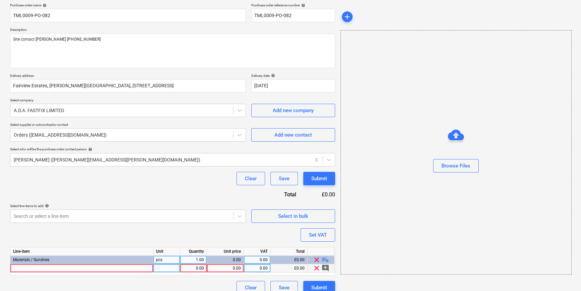
click at [53, 265] on div at bounding box center [81, 268] width 143 height 8
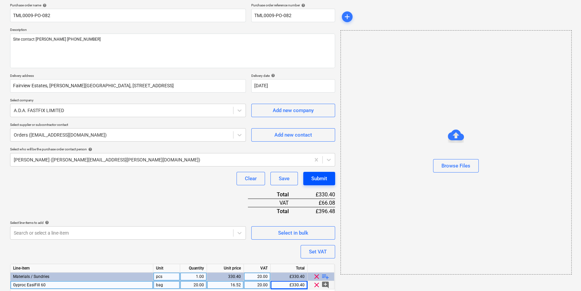
click at [319, 176] on div "Submit" at bounding box center [319, 178] width 16 height 9
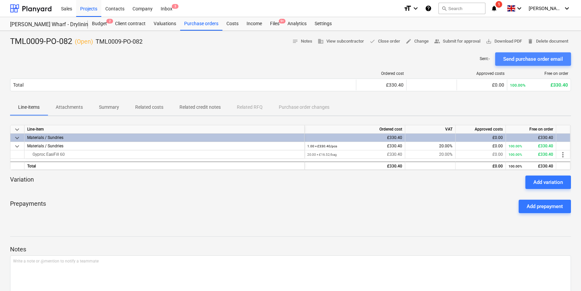
click at [516, 57] on div "Send purchase order email" at bounding box center [533, 59] width 60 height 9
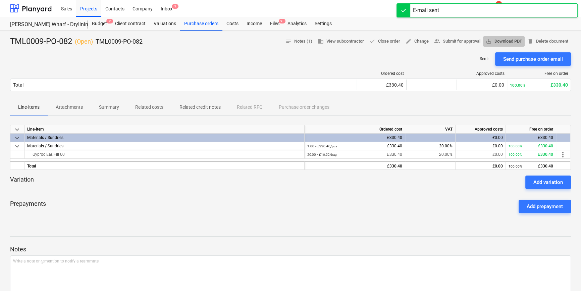
click at [510, 41] on span "save_alt Download PDF" at bounding box center [504, 42] width 36 height 8
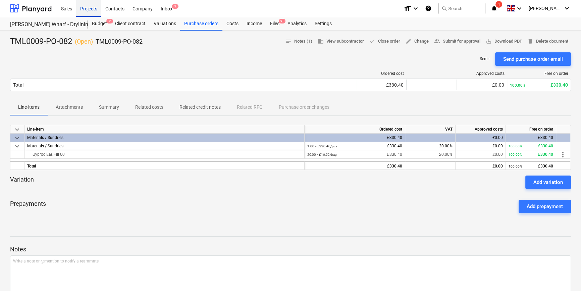
click at [90, 7] on div "Projects" at bounding box center [88, 8] width 25 height 17
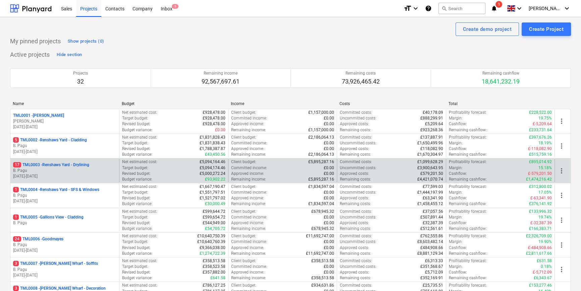
click at [82, 172] on p "B. Pagu" at bounding box center [64, 171] width 103 height 6
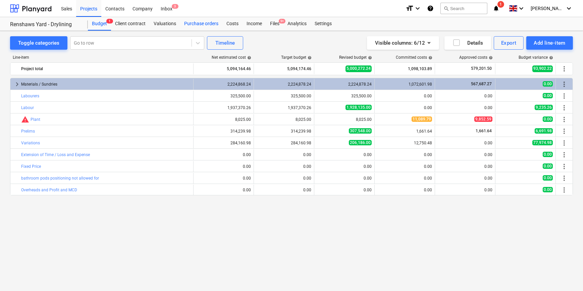
click at [192, 23] on div "Purchase orders" at bounding box center [201, 23] width 42 height 13
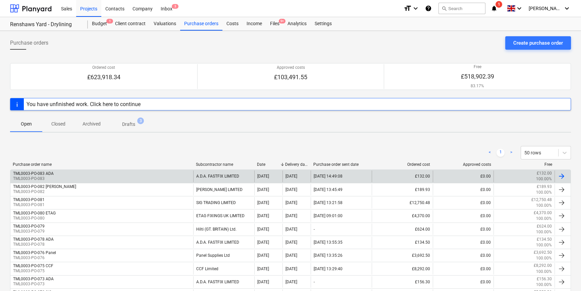
click at [212, 175] on div "A.D.A. FASTFIX LIMITED" at bounding box center [223, 175] width 61 height 11
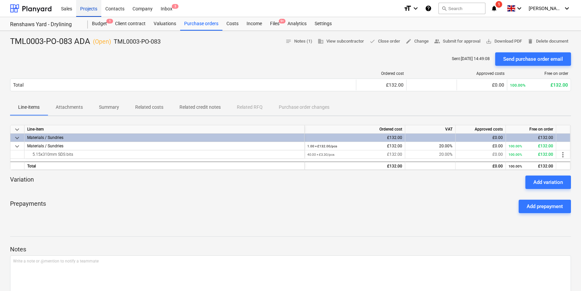
click at [88, 10] on div "Projects" at bounding box center [88, 8] width 25 height 17
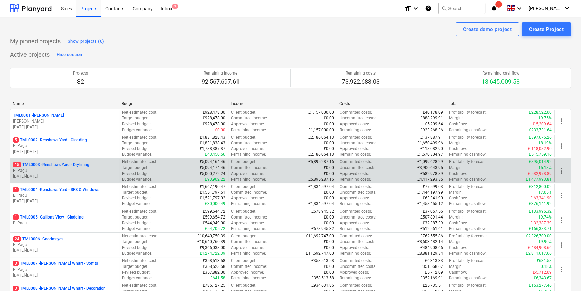
click at [72, 170] on p "B. Pagu" at bounding box center [64, 171] width 103 height 6
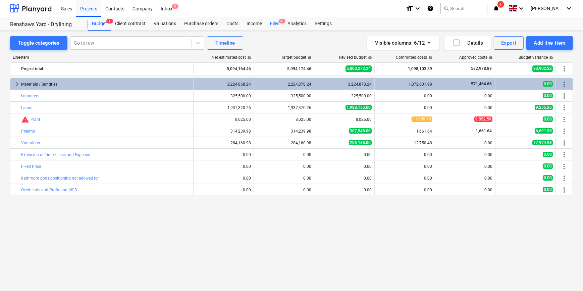
click at [275, 23] on div "Files 9+" at bounding box center [274, 23] width 17 height 13
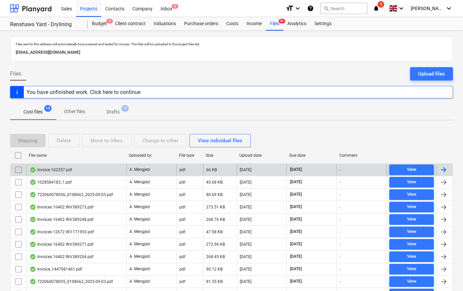
click at [442, 168] on div at bounding box center [444, 170] width 8 height 8
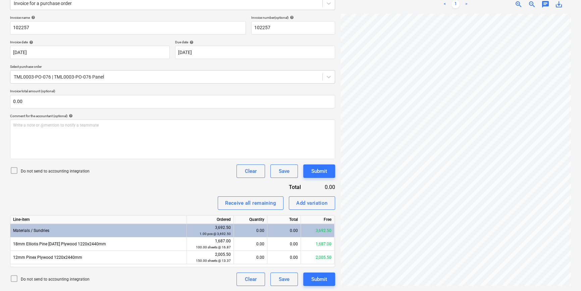
scroll to position [80, 58]
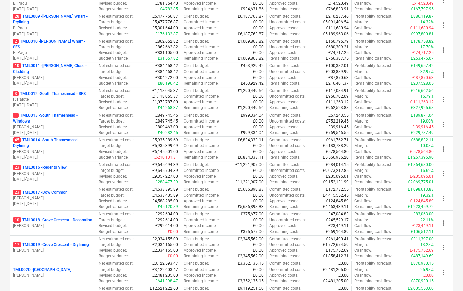
scroll to position [305, 0]
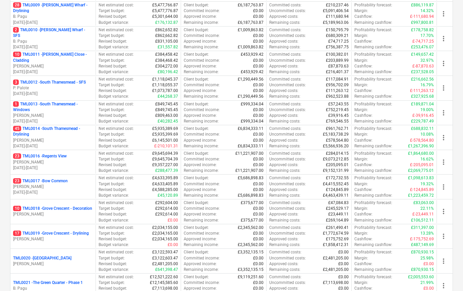
click at [47, 216] on p "[PERSON_NAME]" at bounding box center [53, 214] width 80 height 6
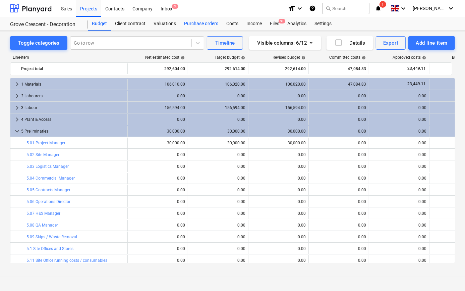
click at [194, 22] on div "Purchase orders" at bounding box center [201, 23] width 42 height 13
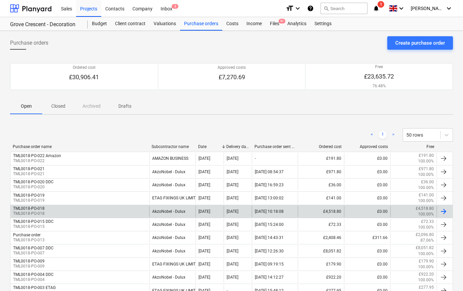
click at [81, 210] on div "TML0018-PO-018 TML0018-PO-018" at bounding box center [79, 211] width 139 height 11
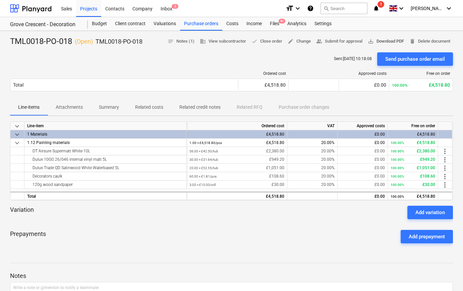
click at [387, 40] on span "save_alt Download PDF" at bounding box center [386, 42] width 36 height 8
